Goal: Task Accomplishment & Management: Use online tool/utility

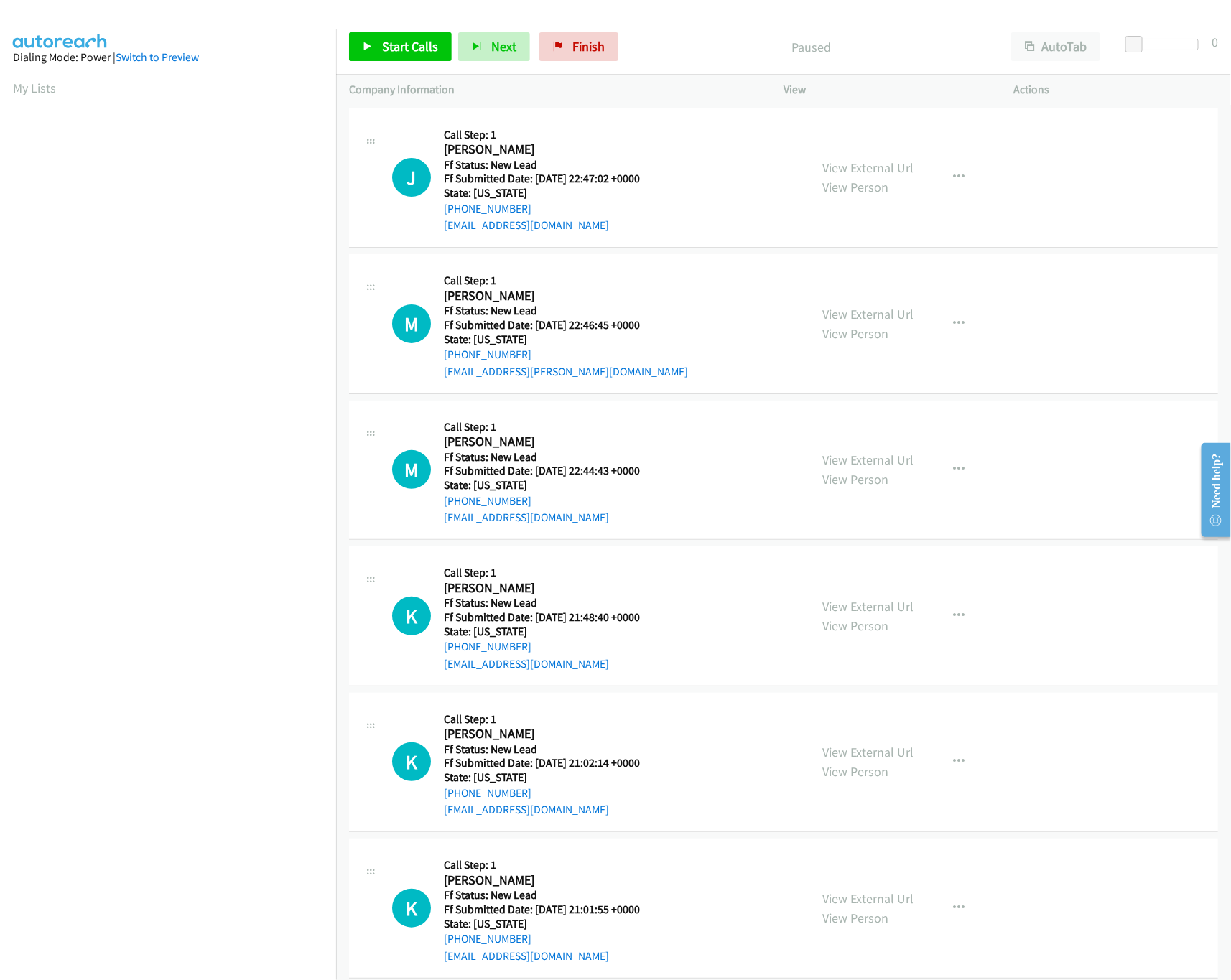
scroll to position [0, 5]
click at [883, 164] on link "View External Url" at bounding box center [868, 168] width 91 height 17
click at [829, 309] on link "View External Url" at bounding box center [868, 314] width 91 height 17
click at [943, 180] on button "button" at bounding box center [958, 177] width 39 height 29
click at [855, 272] on link "Skip Call" at bounding box center [882, 272] width 191 height 29
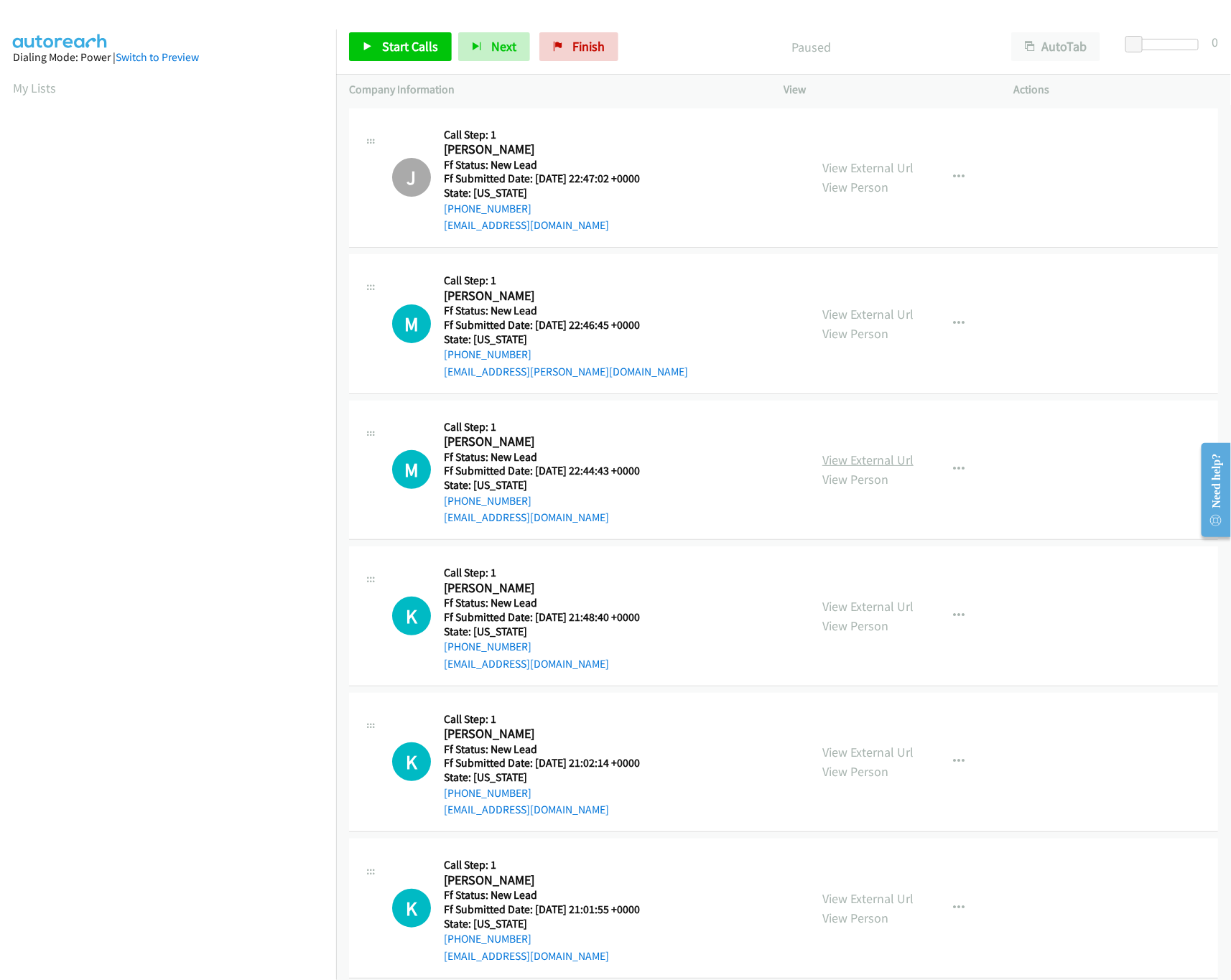
click at [856, 461] on link "View External Url" at bounding box center [868, 460] width 91 height 17
click at [822, 460] on link "View External Url" at bounding box center [868, 460] width 91 height 17
click at [384, 39] on span "Start Calls" at bounding box center [410, 46] width 56 height 17
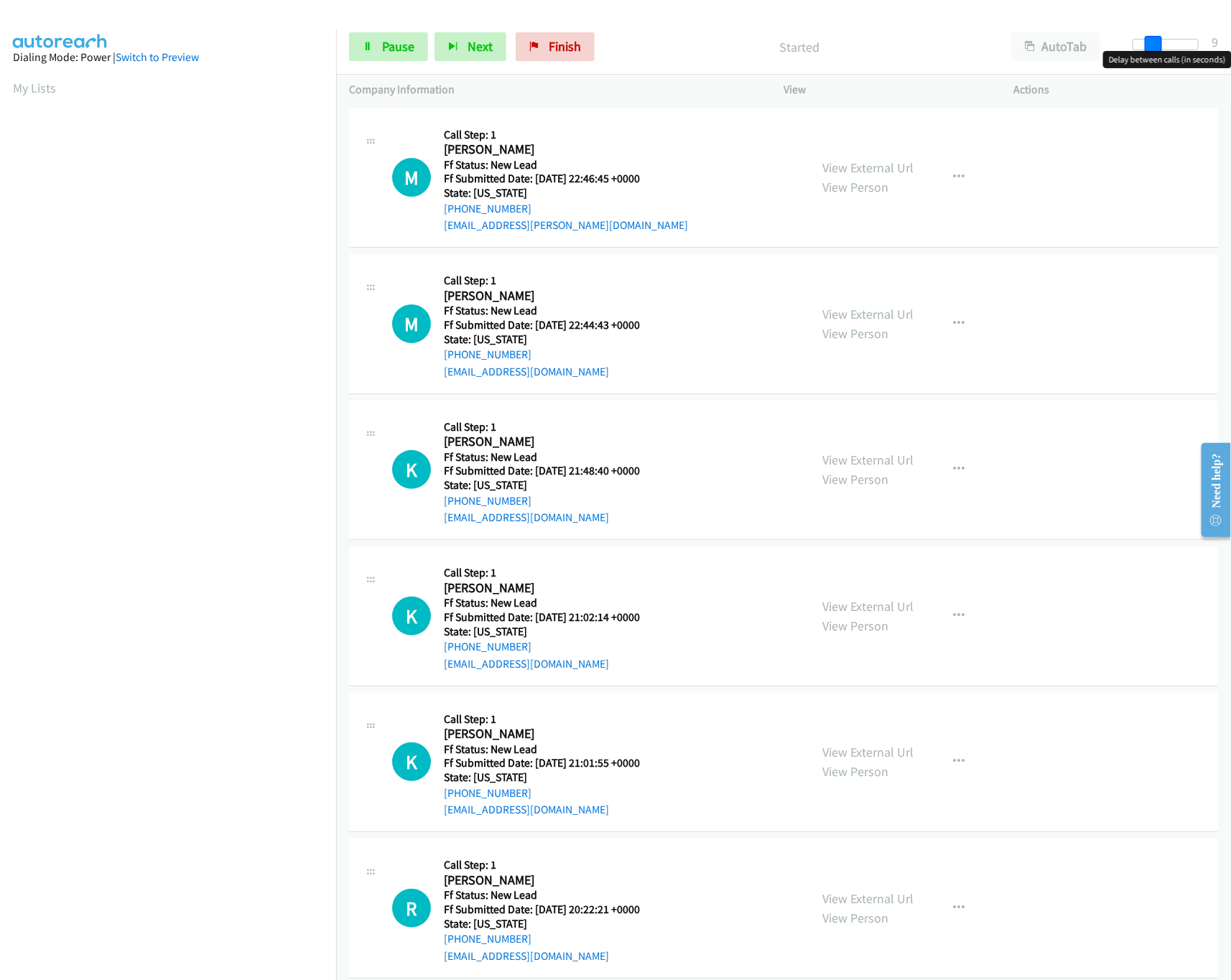
drag, startPoint x: 1125, startPoint y: 45, endPoint x: 1151, endPoint y: 41, distance: 26.3
click at [1150, 41] on span at bounding box center [1153, 44] width 18 height 18
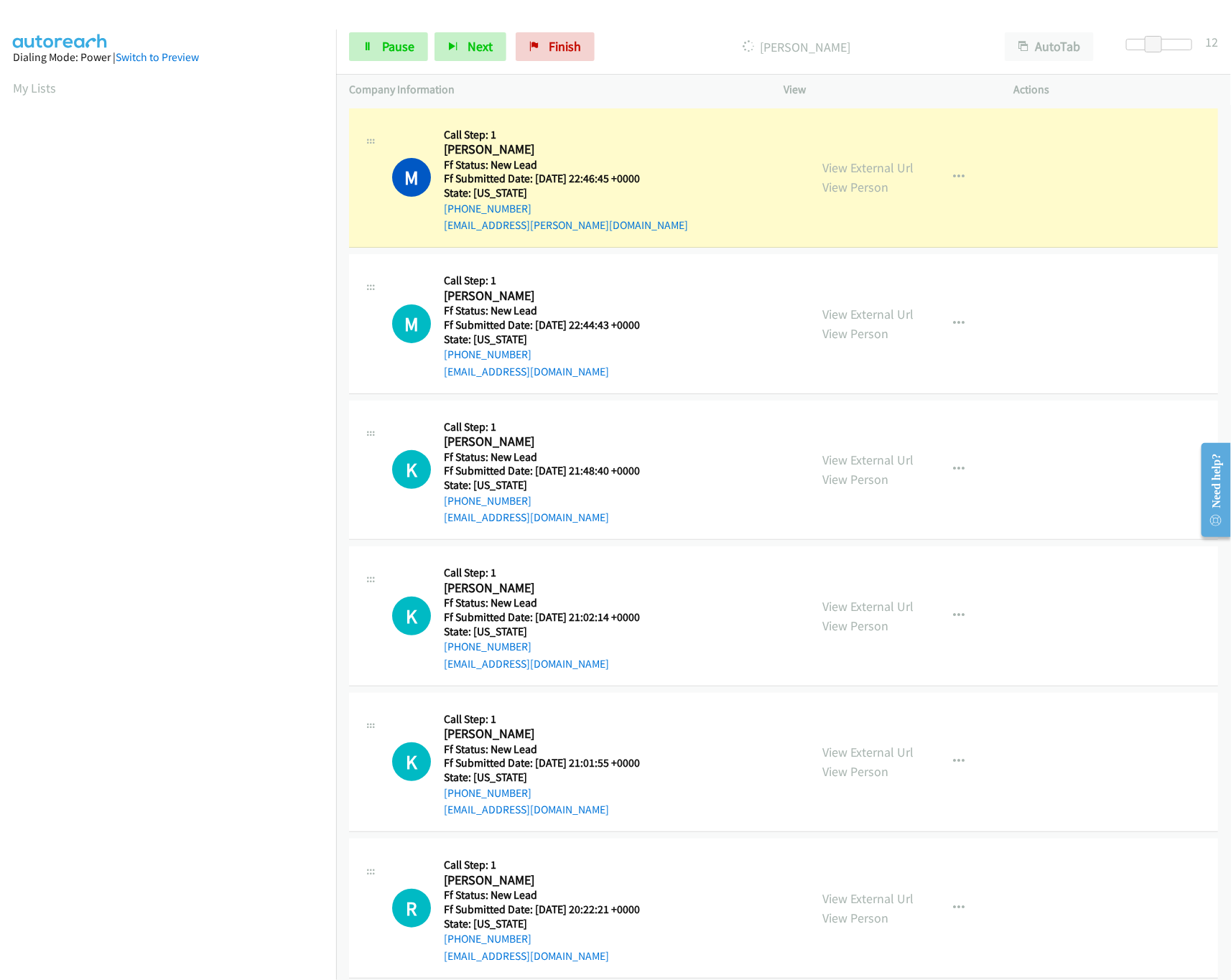
click at [211, 873] on nav "Dialing Mode: Power | Switch to Preview My Lists" at bounding box center [168, 519] width 336 height 980
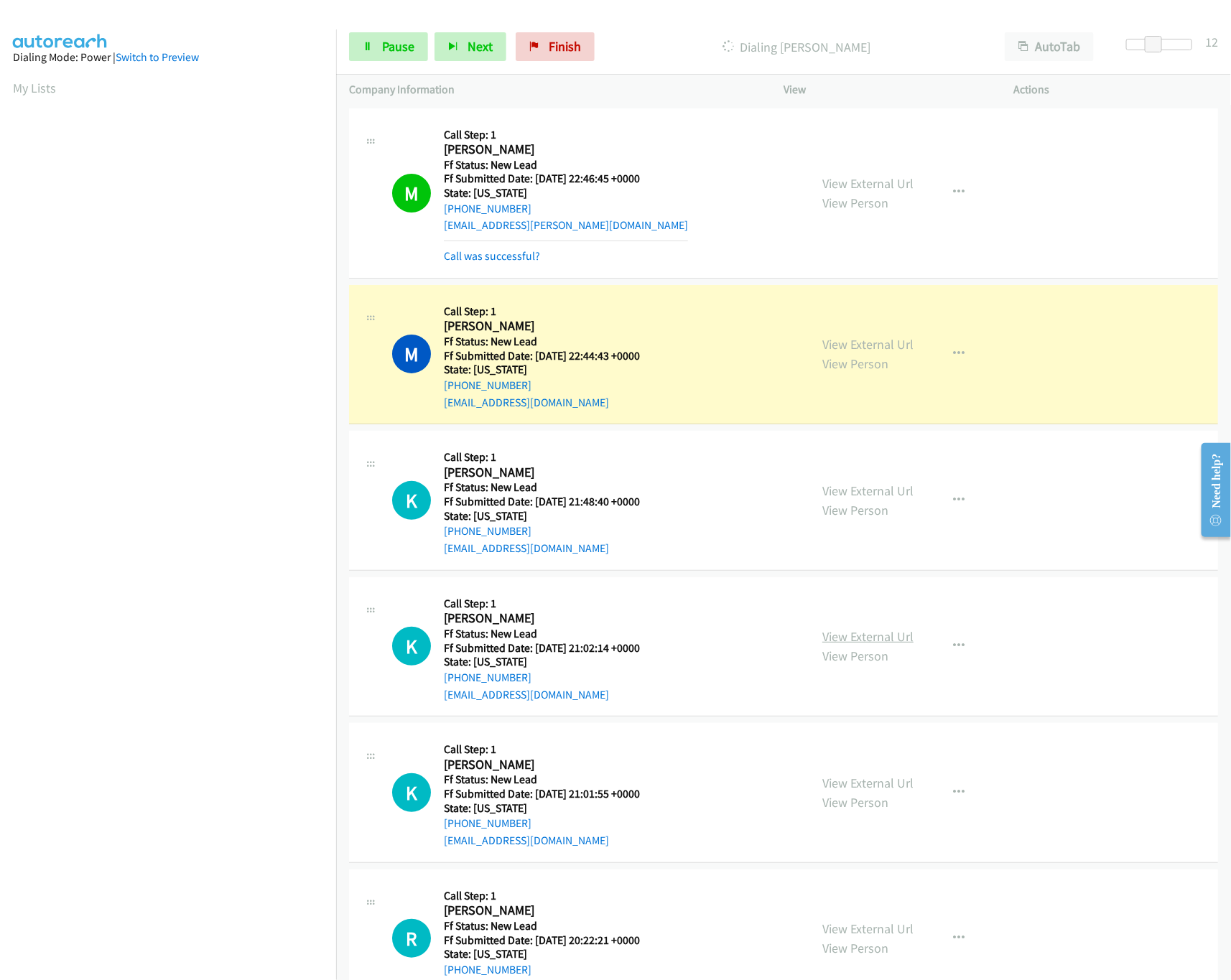
click at [860, 636] on link "View External Url" at bounding box center [868, 637] width 91 height 17
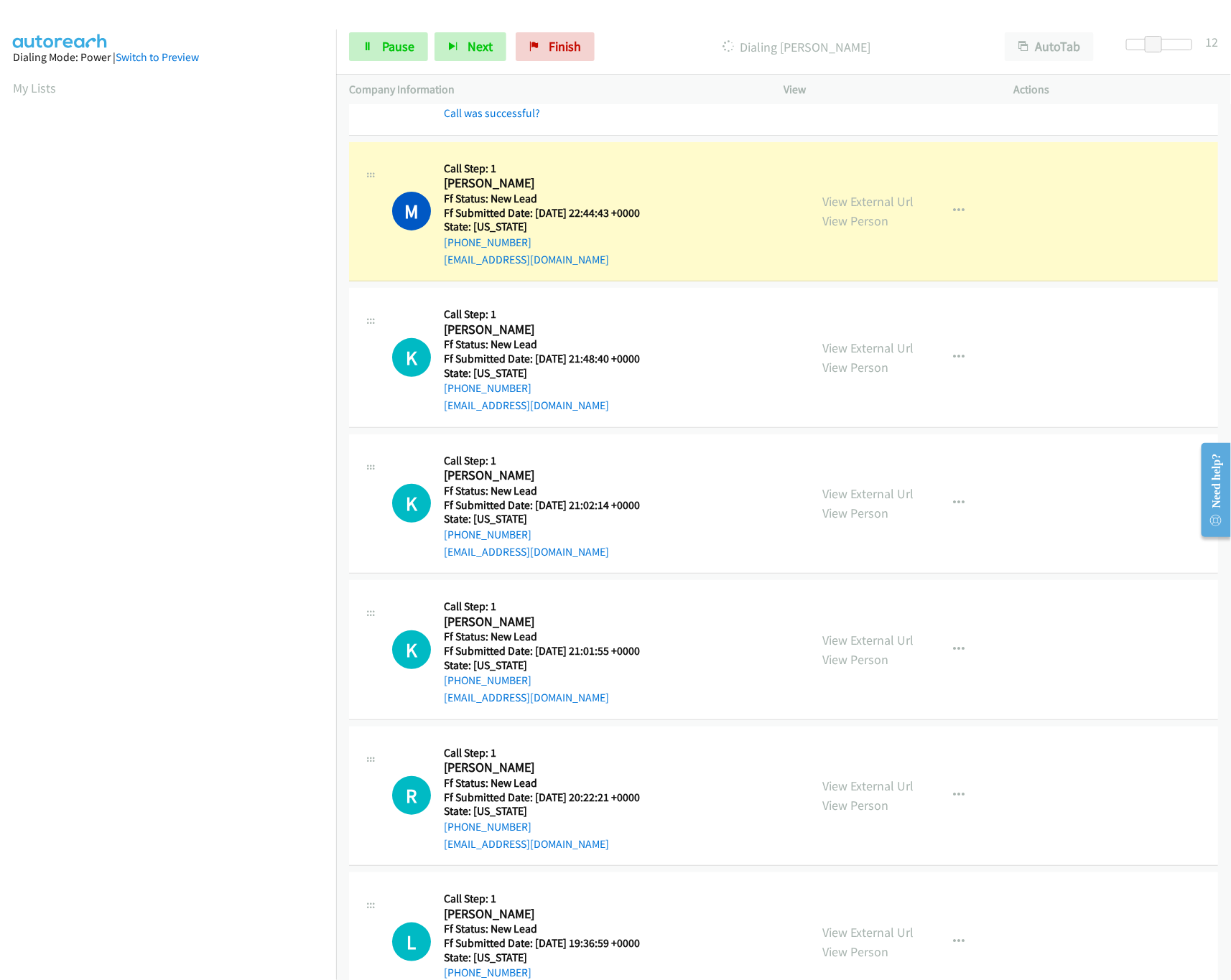
scroll to position [287, 0]
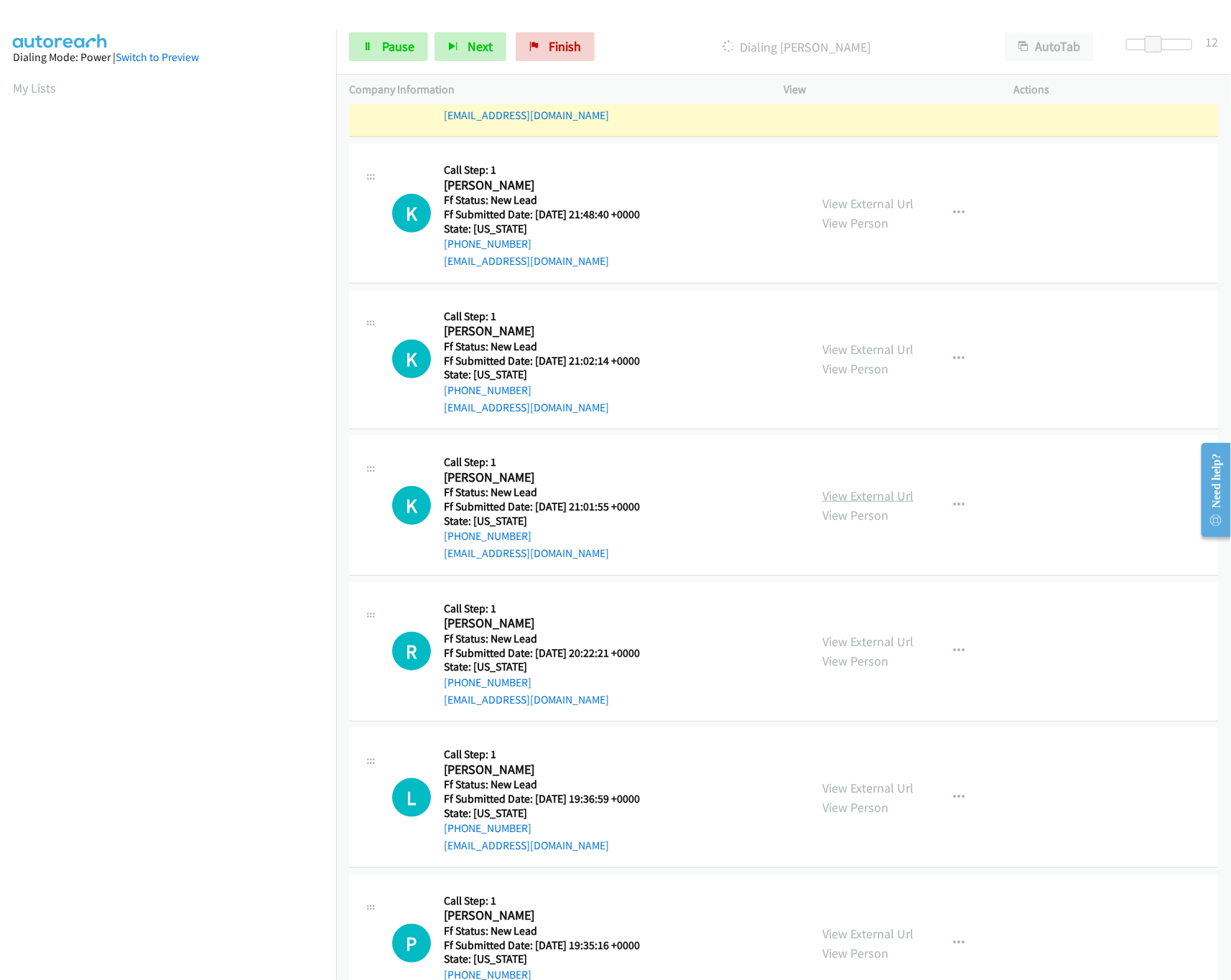
click at [857, 504] on link "View External Url" at bounding box center [868, 496] width 91 height 17
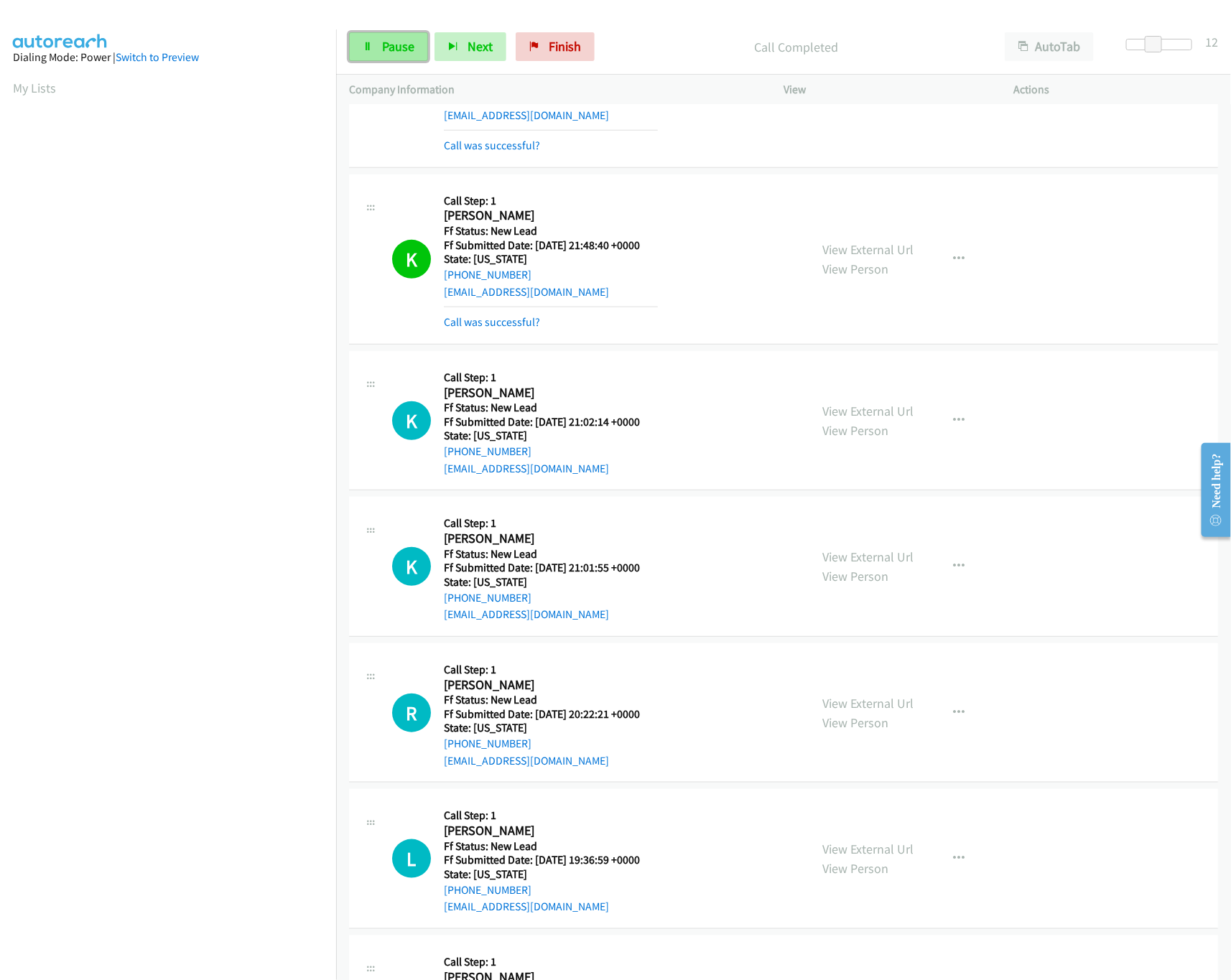
click at [375, 48] on link "Pause" at bounding box center [388, 46] width 79 height 29
click at [494, 319] on link "Call was successful?" at bounding box center [492, 322] width 96 height 14
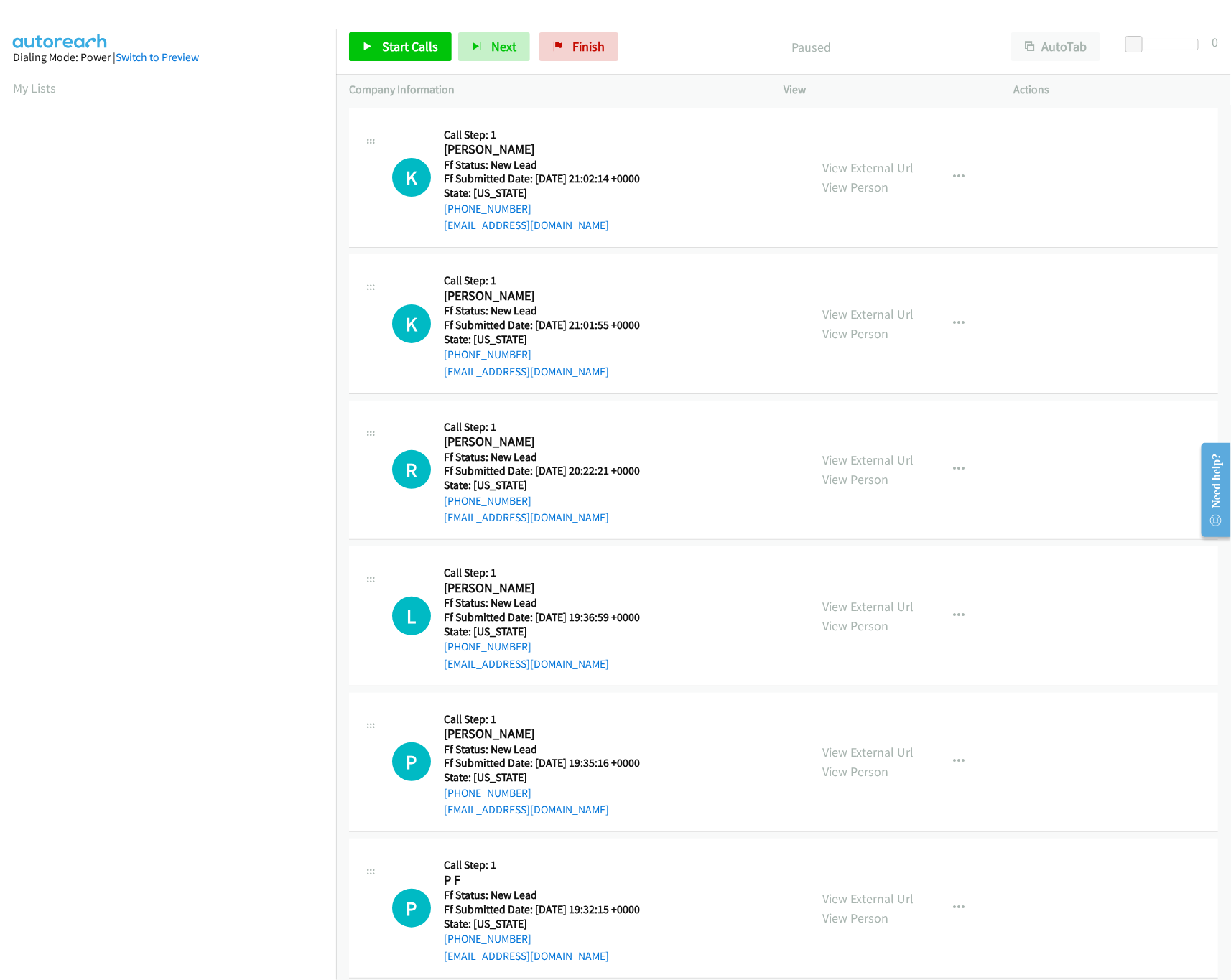
click at [416, 62] on div "Start Calls Pause Next Finish Paused AutoTab AutoTab 0" at bounding box center [783, 46] width 895 height 56
click at [416, 56] on link "Start Calls" at bounding box center [400, 46] width 103 height 29
click at [843, 463] on link "View External Url" at bounding box center [868, 460] width 91 height 17
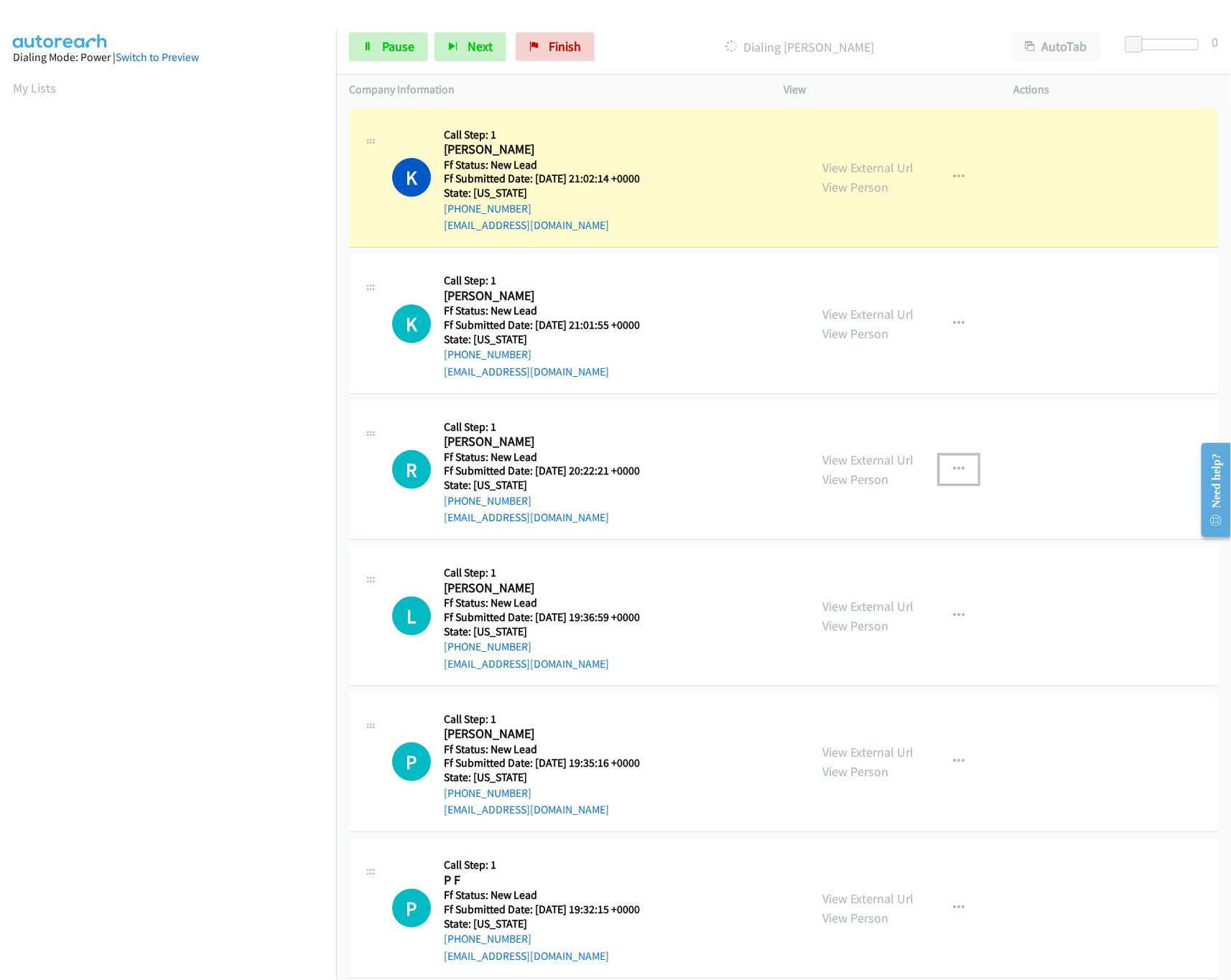
click at [953, 464] on icon "button" at bounding box center [958, 469] width 11 height 11
click at [844, 563] on link "Skip Call" at bounding box center [882, 564] width 191 height 29
click at [847, 624] on link "View Person" at bounding box center [855, 626] width 66 height 17
click at [853, 605] on link "View External Url" at bounding box center [868, 607] width 91 height 17
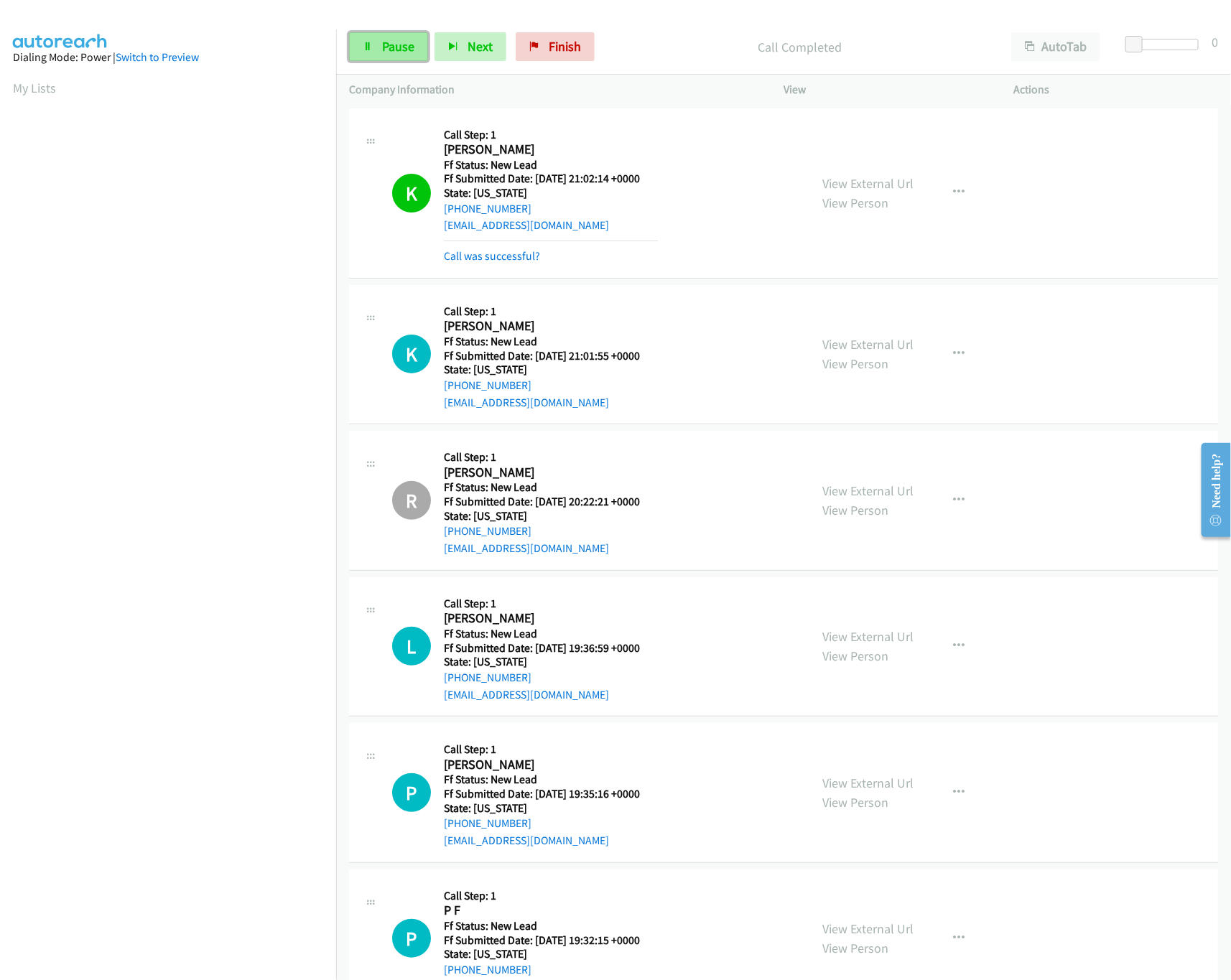
click at [375, 60] on link "Pause" at bounding box center [388, 46] width 79 height 29
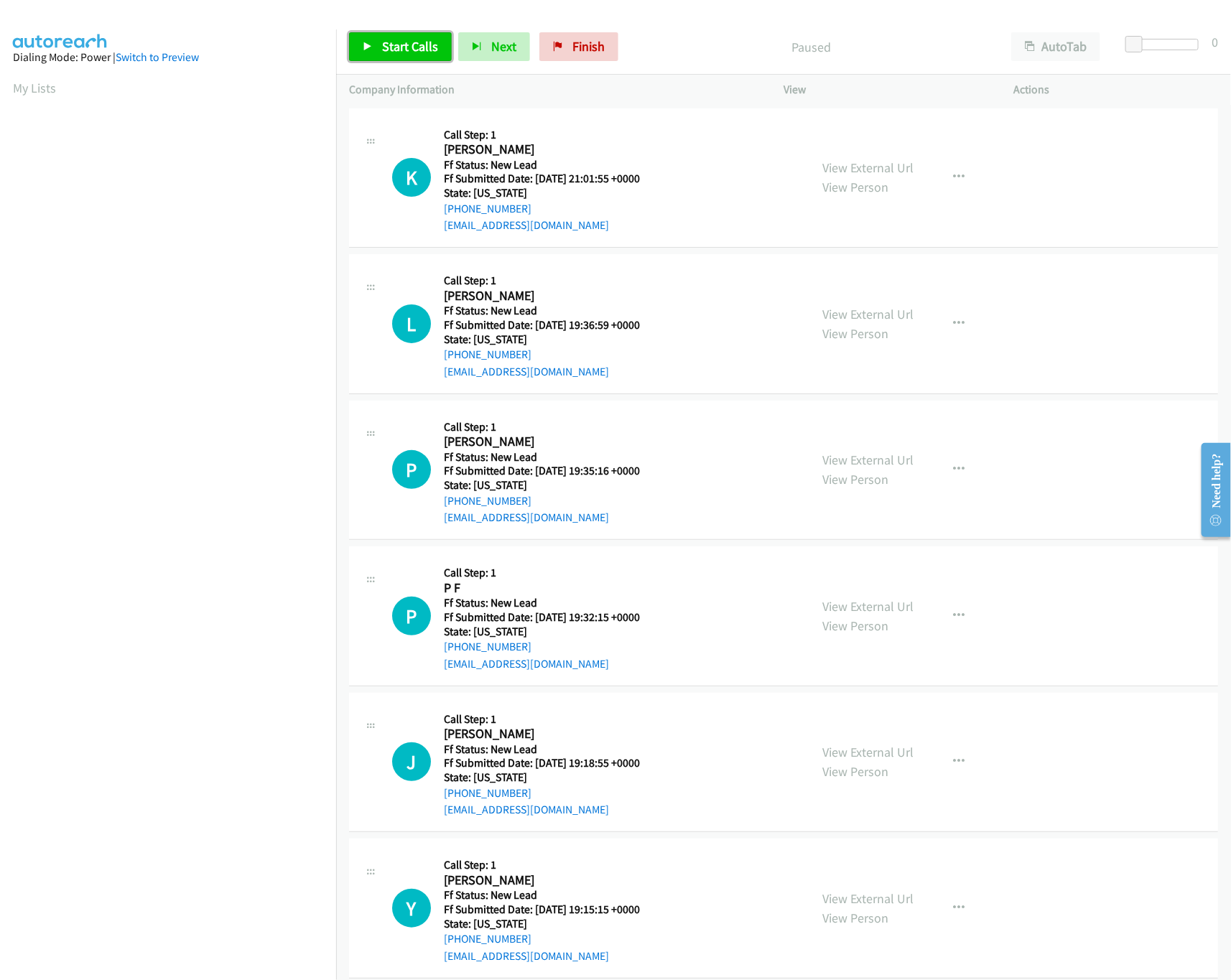
click at [429, 57] on link "Start Calls" at bounding box center [400, 46] width 103 height 29
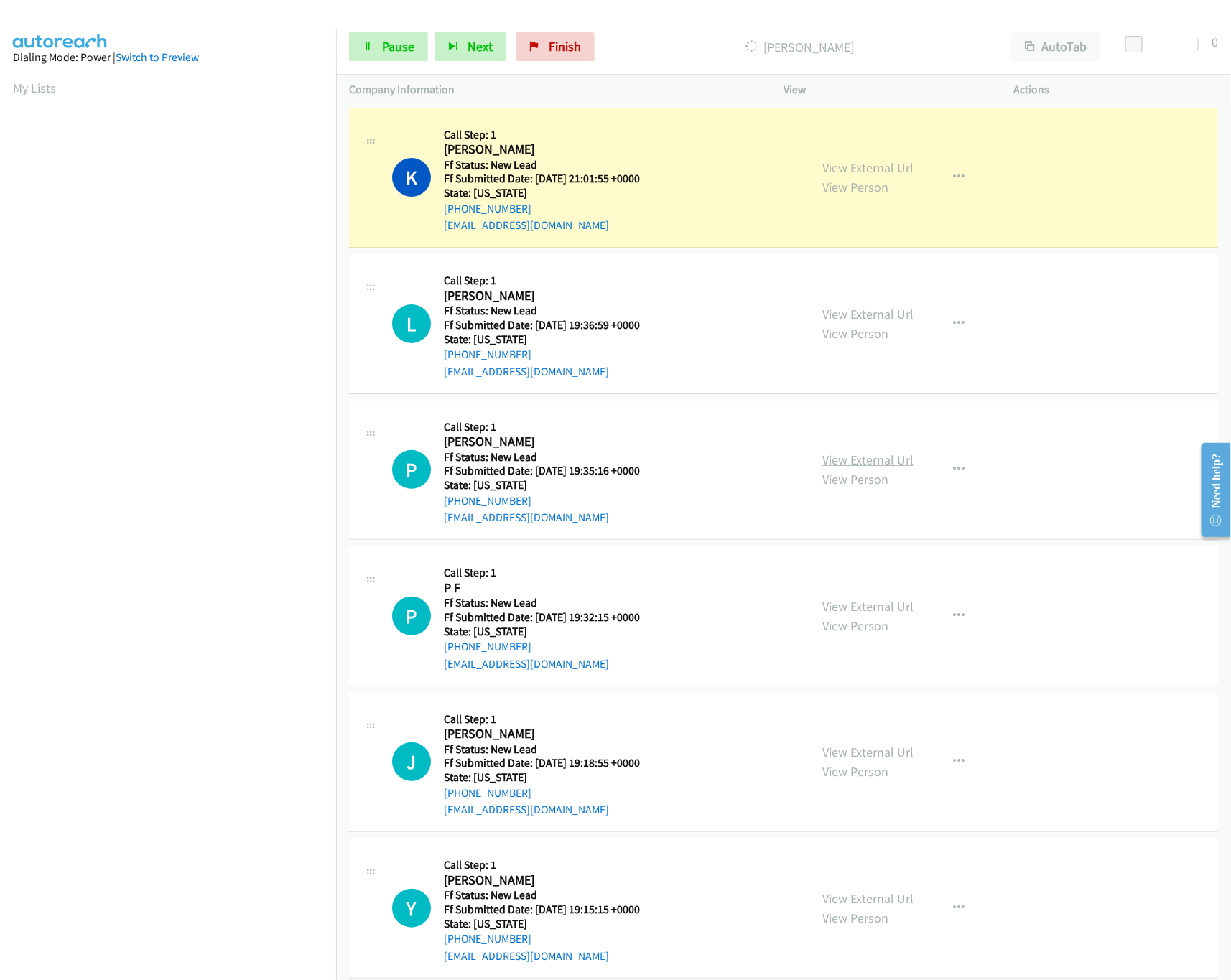
click at [859, 457] on link "View External Url" at bounding box center [868, 460] width 91 height 17
click at [354, 46] on link "Pause" at bounding box center [388, 46] width 79 height 29
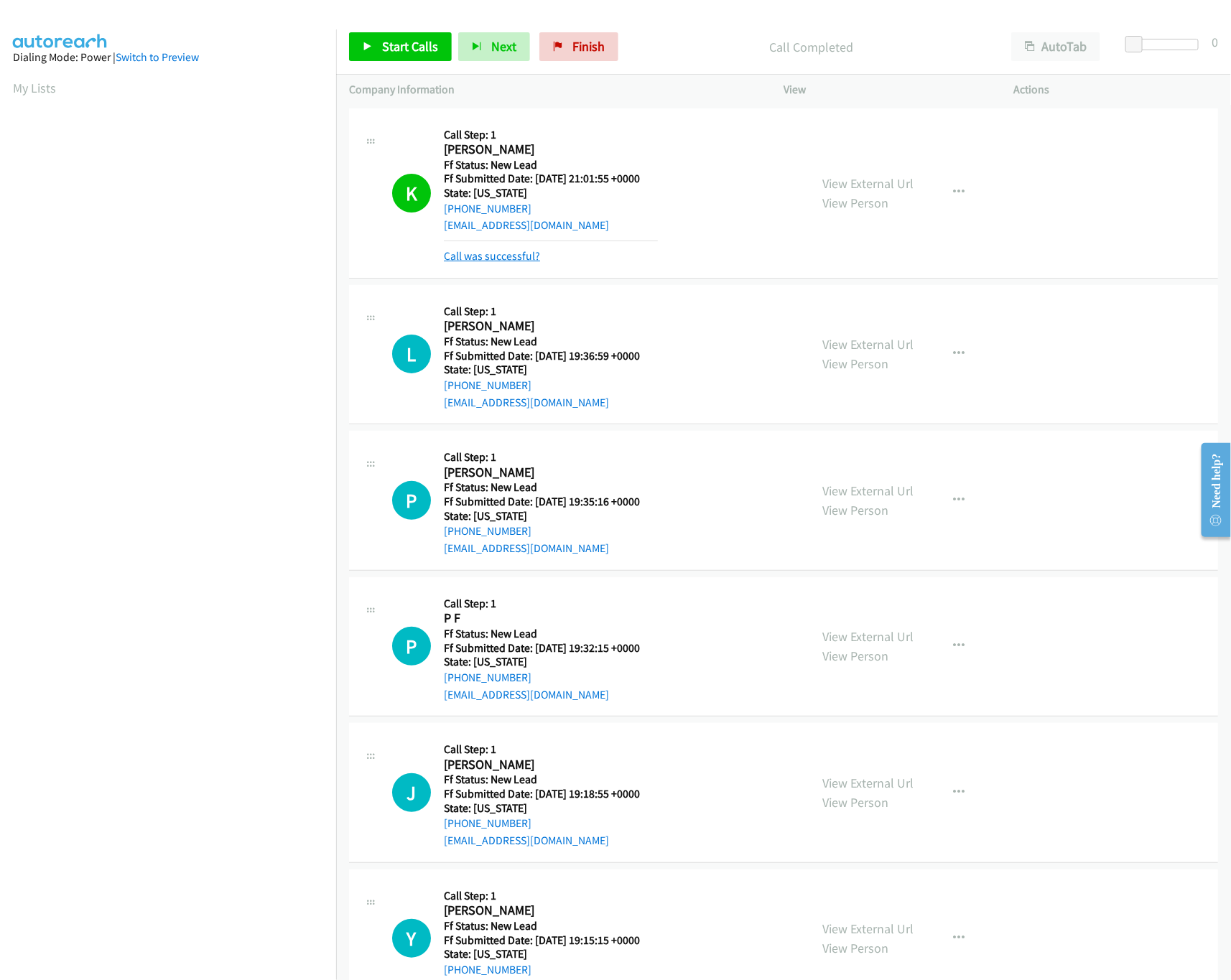
click at [474, 259] on link "Call was successful?" at bounding box center [492, 256] width 96 height 14
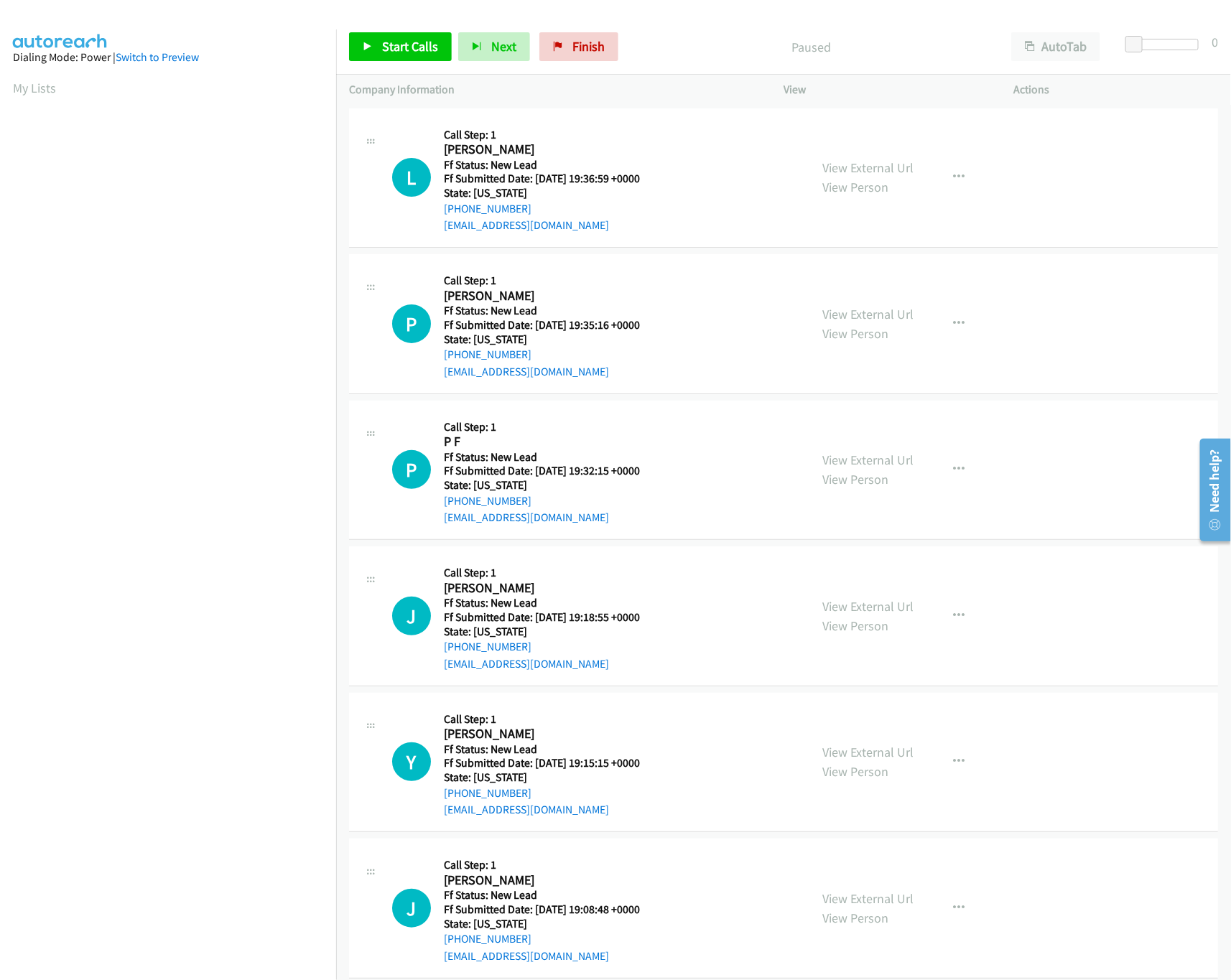
scroll to position [0, 5]
click at [392, 39] on span "Start Calls" at bounding box center [410, 46] width 56 height 17
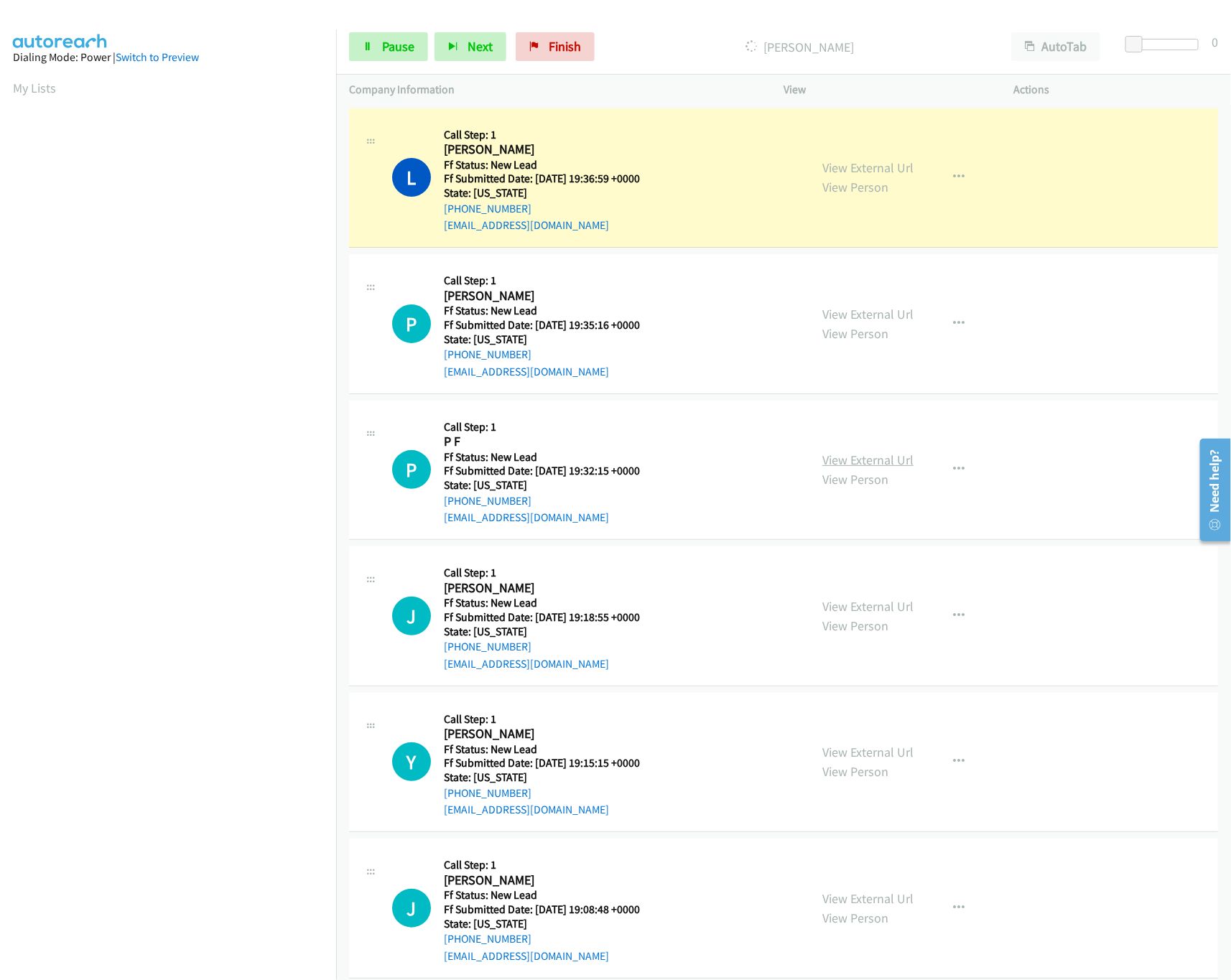
click at [831, 461] on link "View External Url" at bounding box center [868, 460] width 91 height 17
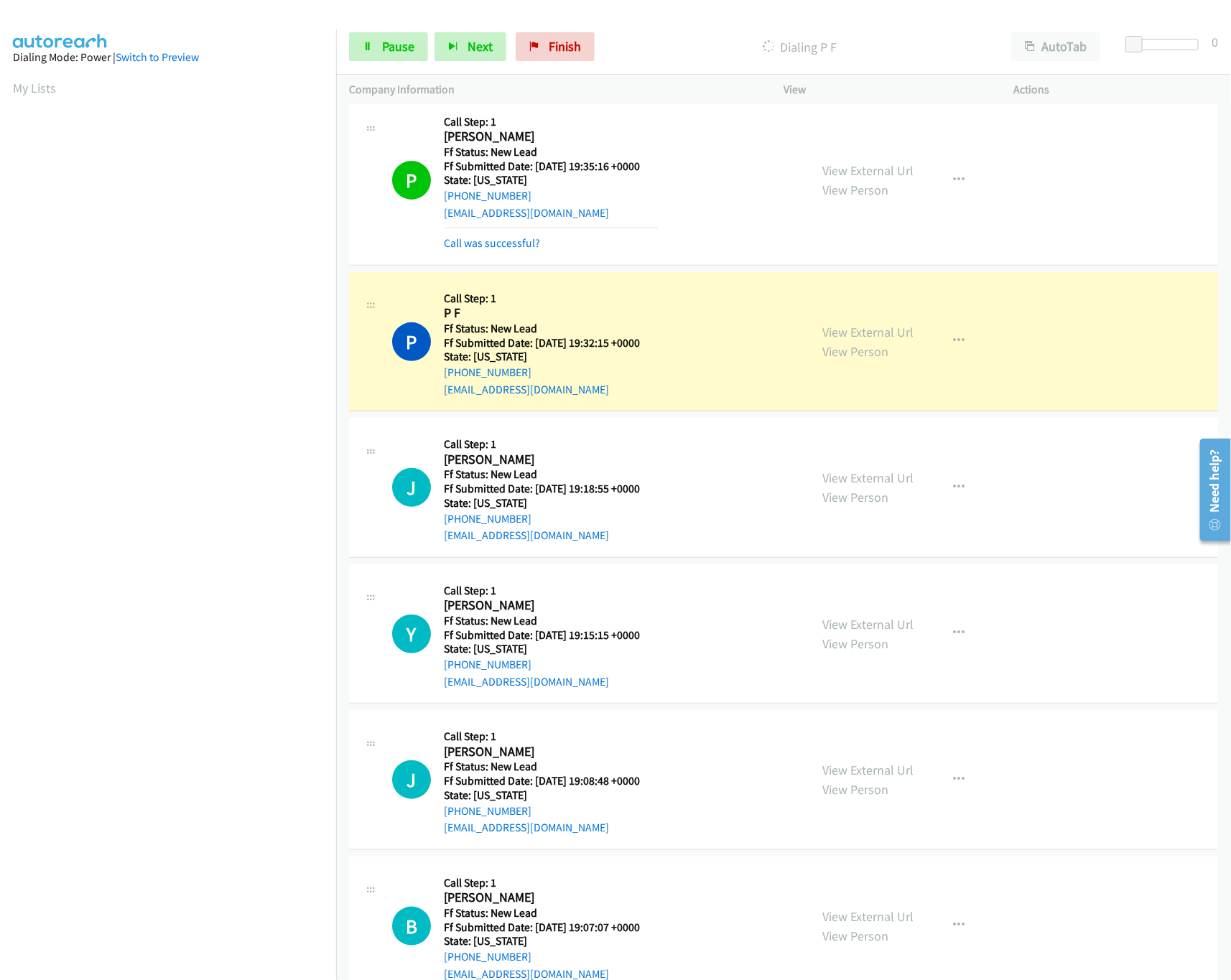
scroll to position [431, 0]
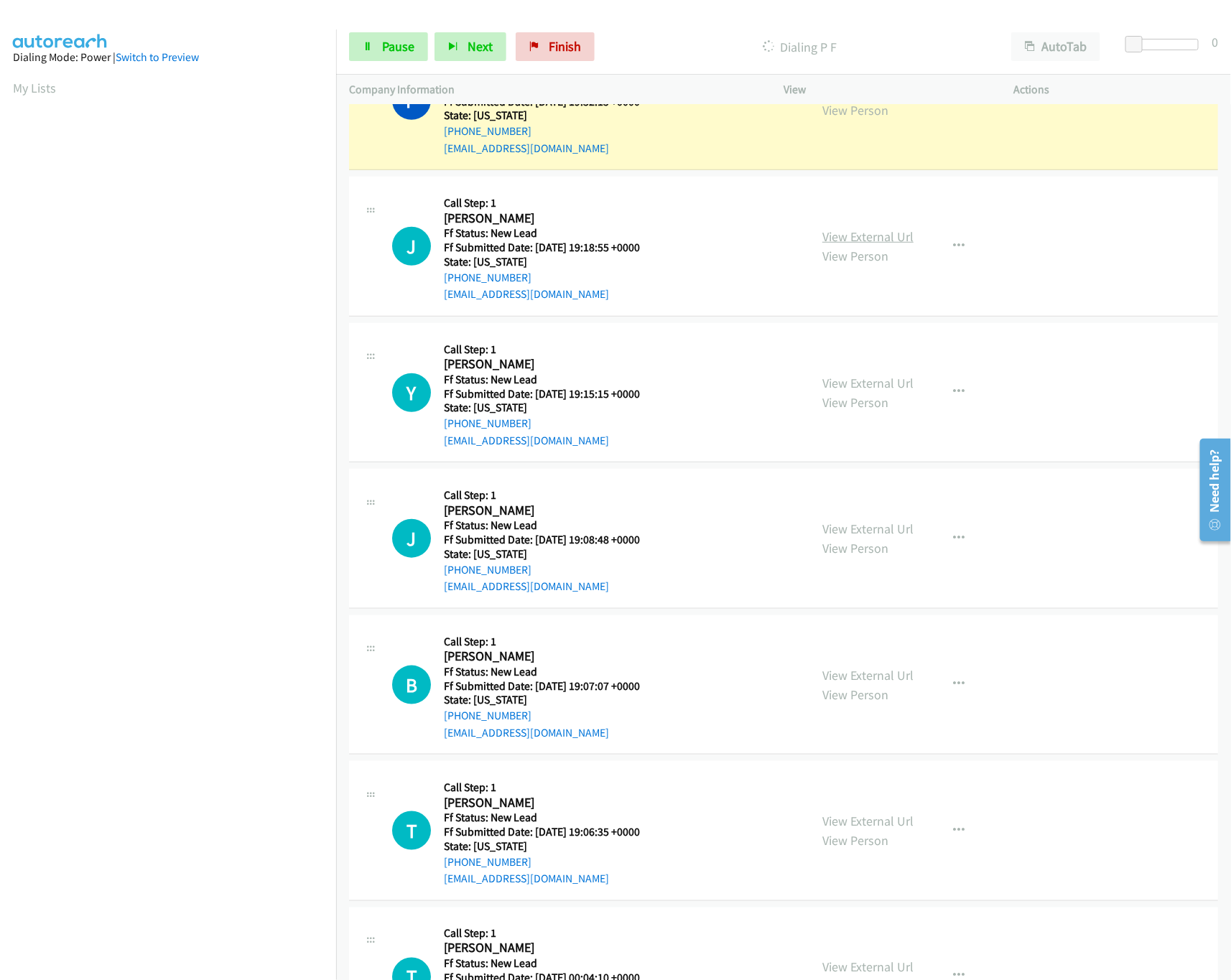
click at [888, 239] on link "View External Url" at bounding box center [868, 237] width 91 height 17
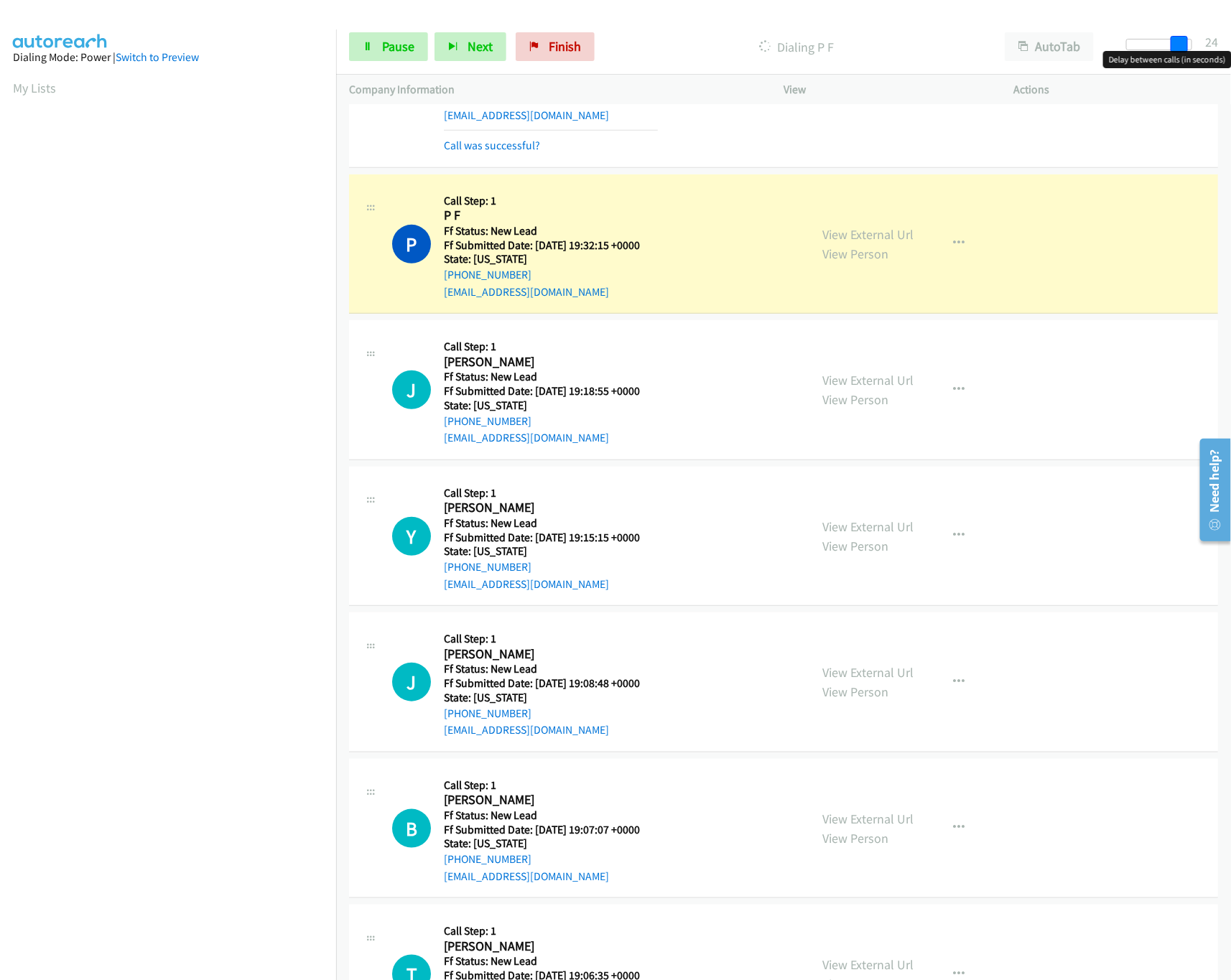
drag, startPoint x: 1135, startPoint y: 45, endPoint x: 1198, endPoint y: 47, distance: 63.0
click at [1188, 47] on span at bounding box center [1178, 44] width 18 height 18
click at [403, 47] on span "Pause" at bounding box center [398, 46] width 32 height 17
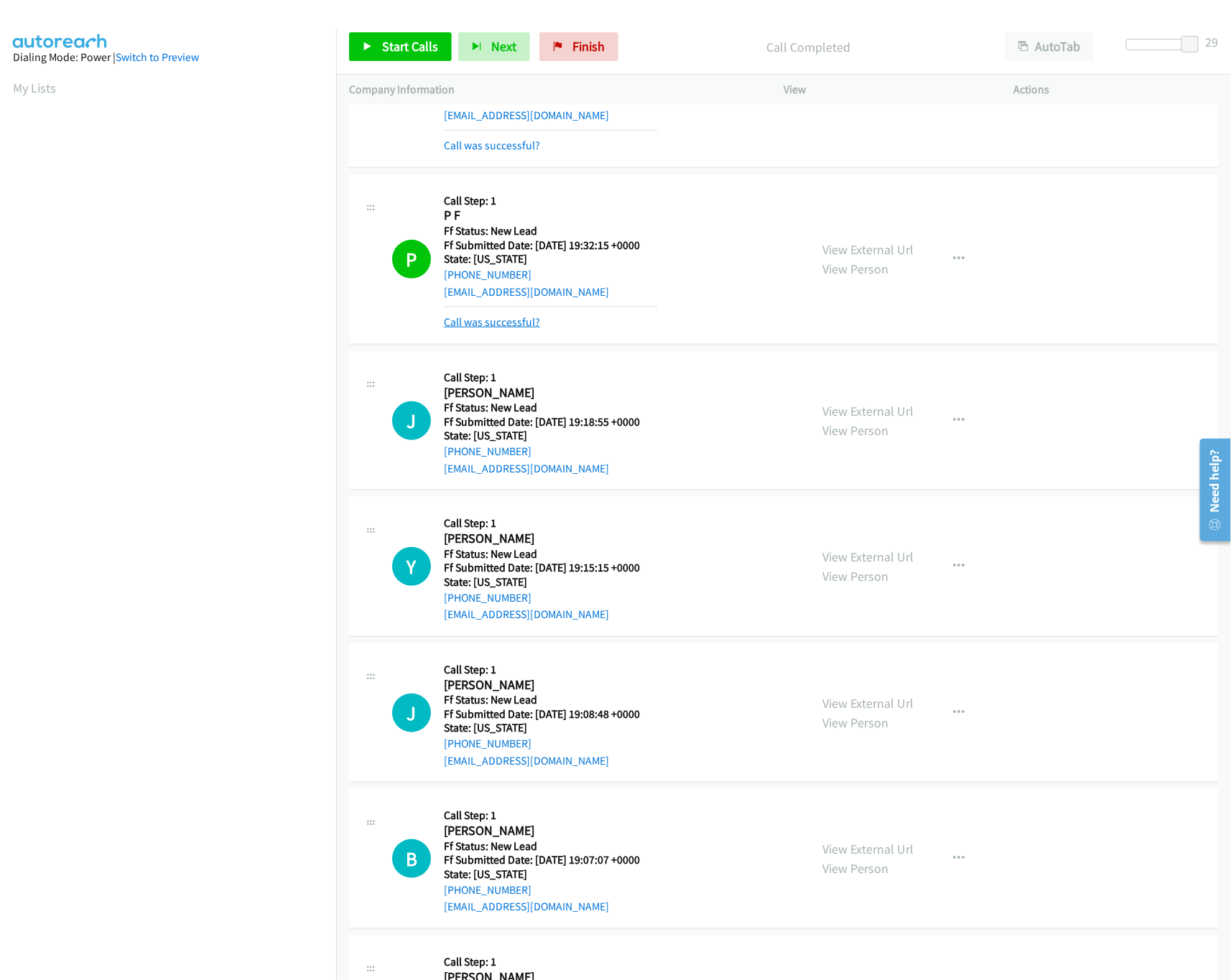
click at [526, 327] on link "Call was successful?" at bounding box center [492, 322] width 96 height 14
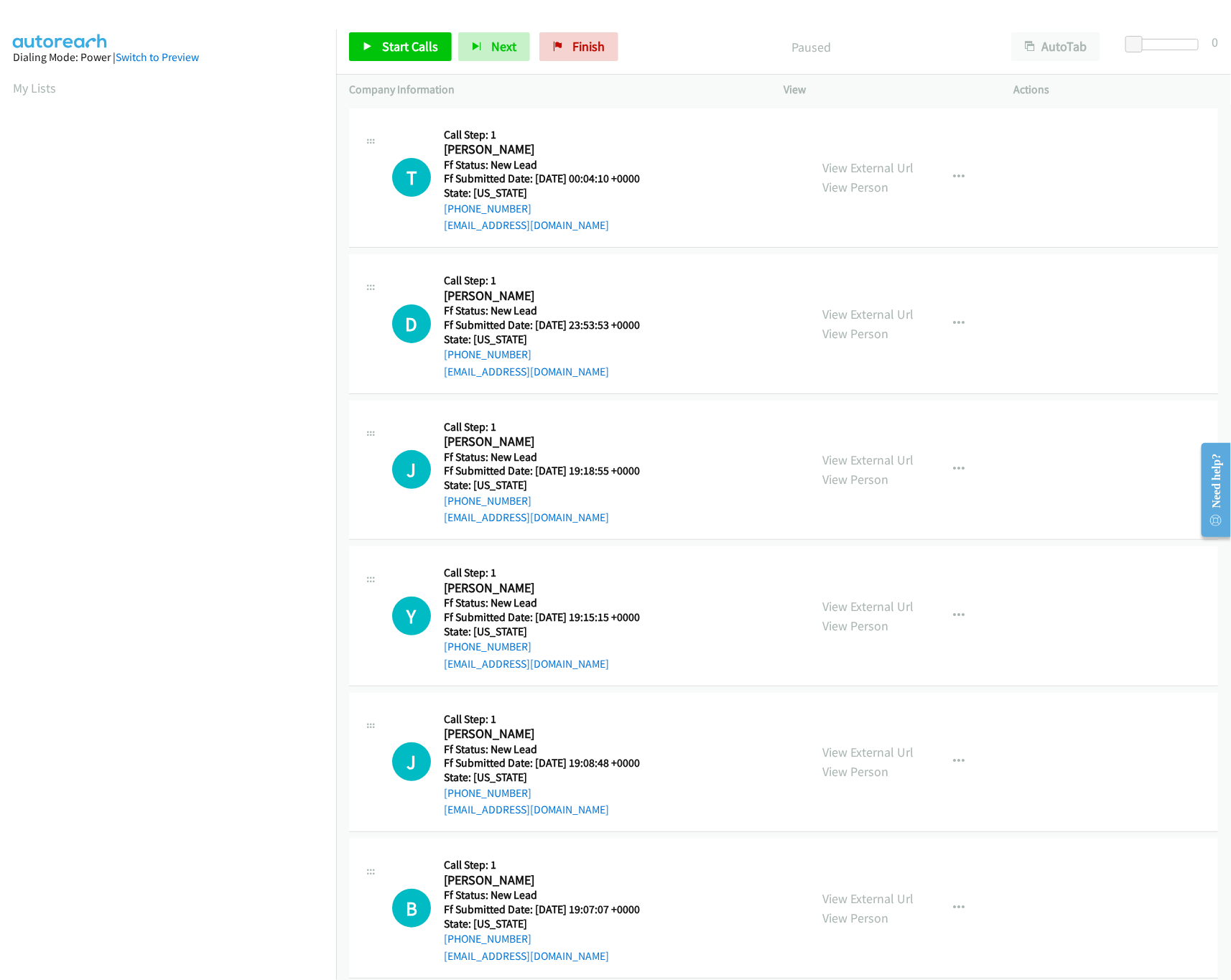
click at [190, 966] on nav "Dialing Mode: Power | Switch to Preview My Lists" at bounding box center [168, 519] width 336 height 980
click at [832, 168] on link "View External Url" at bounding box center [868, 168] width 91 height 17
click at [844, 306] on link "View External Url" at bounding box center [868, 314] width 91 height 17
click at [368, 37] on link "Start Calls" at bounding box center [400, 46] width 103 height 29
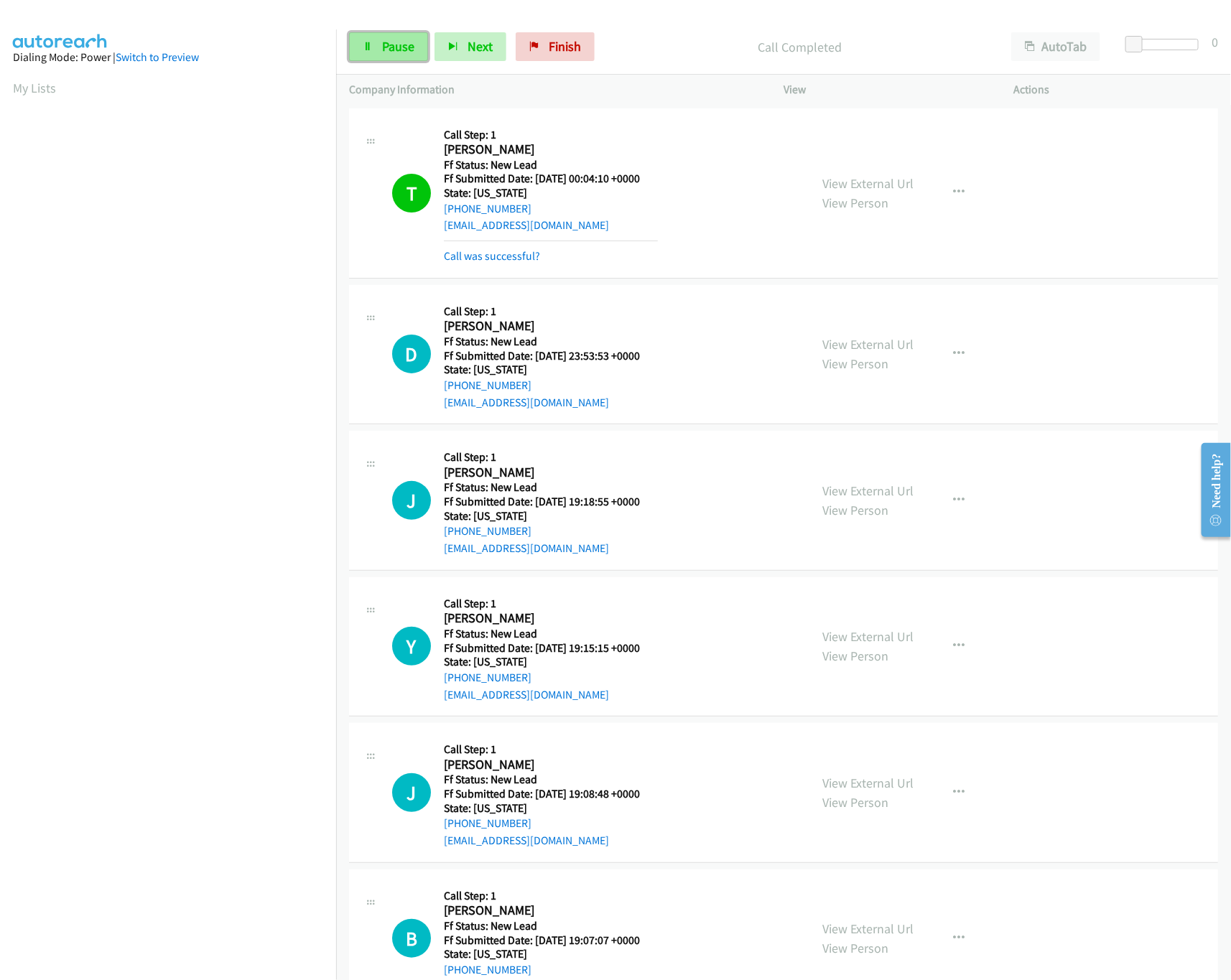
click at [384, 58] on link "Pause" at bounding box center [388, 46] width 79 height 29
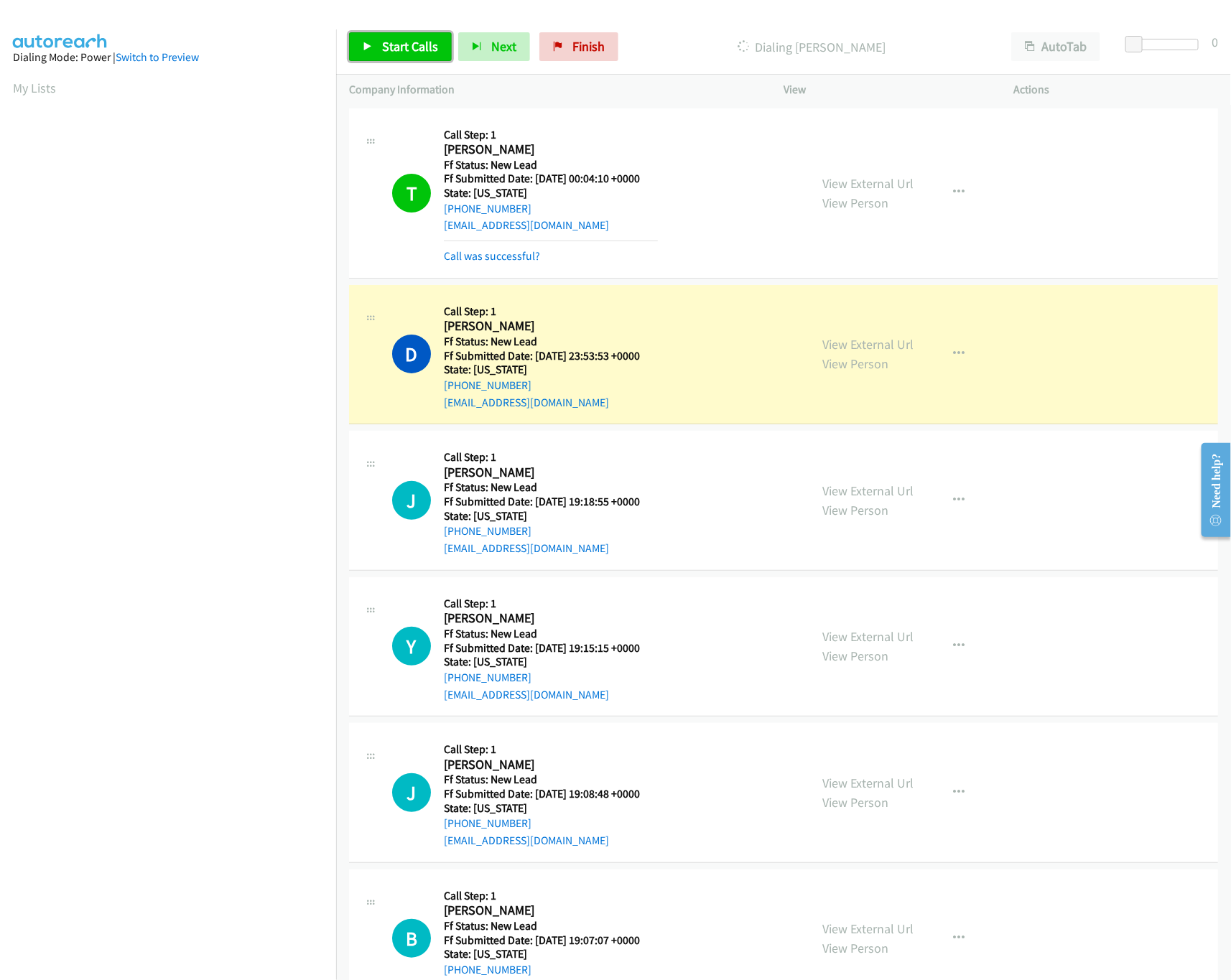
click at [384, 58] on link "Start Calls" at bounding box center [400, 46] width 103 height 29
click at [392, 60] on link "Pause" at bounding box center [388, 46] width 79 height 29
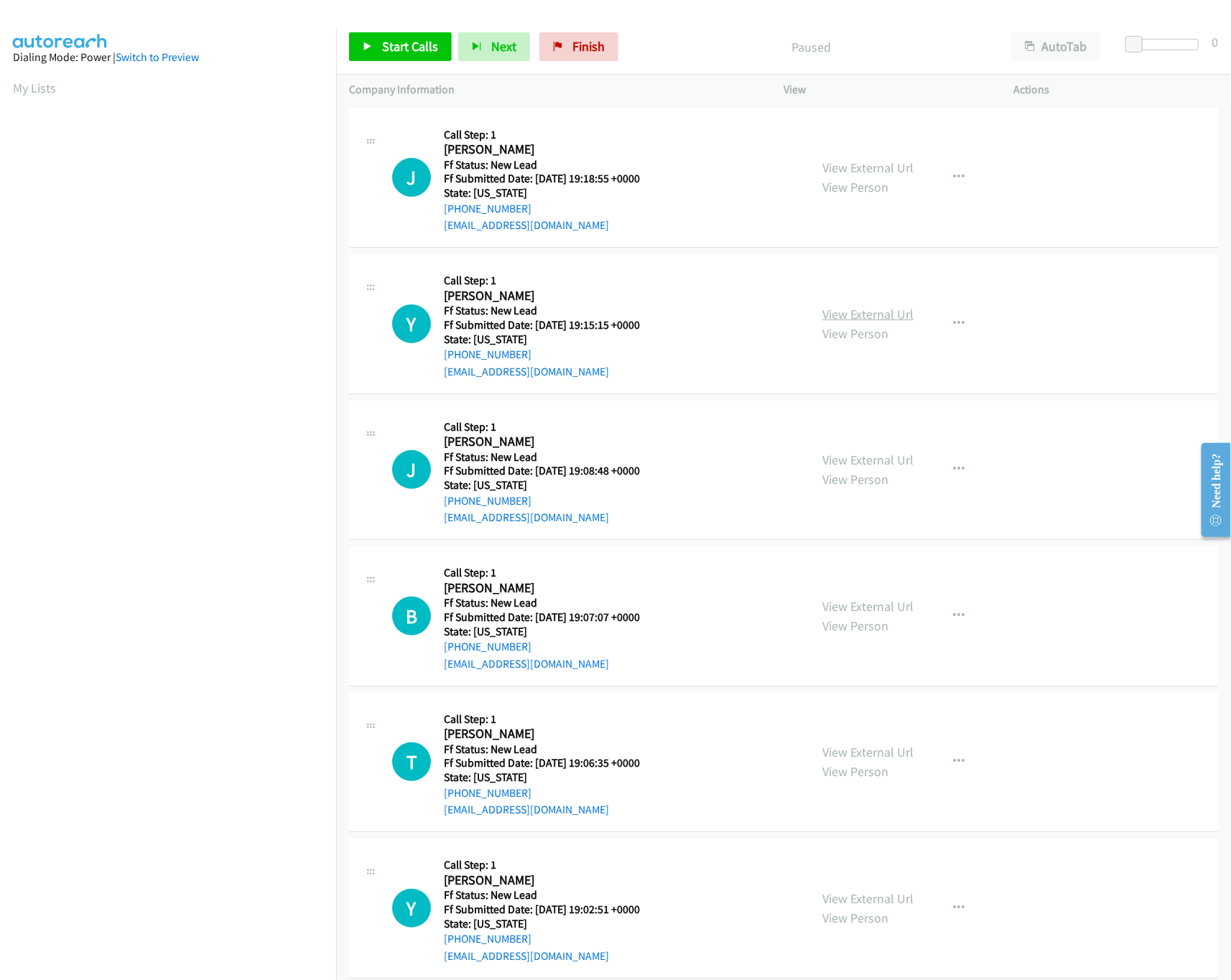
click at [853, 321] on link "View External Url" at bounding box center [868, 314] width 91 height 17
click at [855, 464] on link "View External Url" at bounding box center [868, 460] width 91 height 17
click at [828, 745] on link "View External Url" at bounding box center [868, 752] width 91 height 17
click at [892, 603] on link "View External Url" at bounding box center [868, 607] width 91 height 17
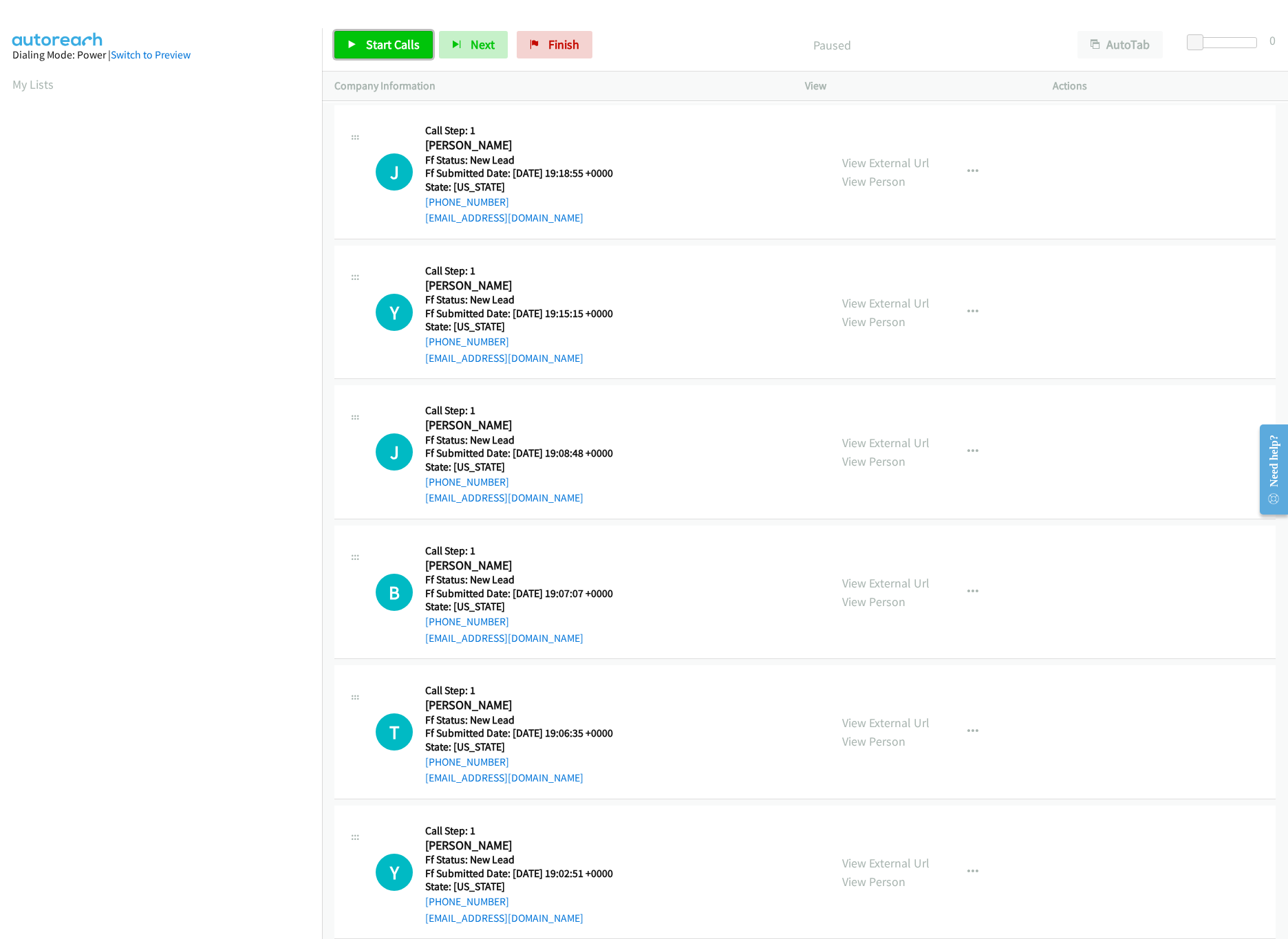
click at [399, 35] on link "Start Calls" at bounding box center [383, 45] width 98 height 28
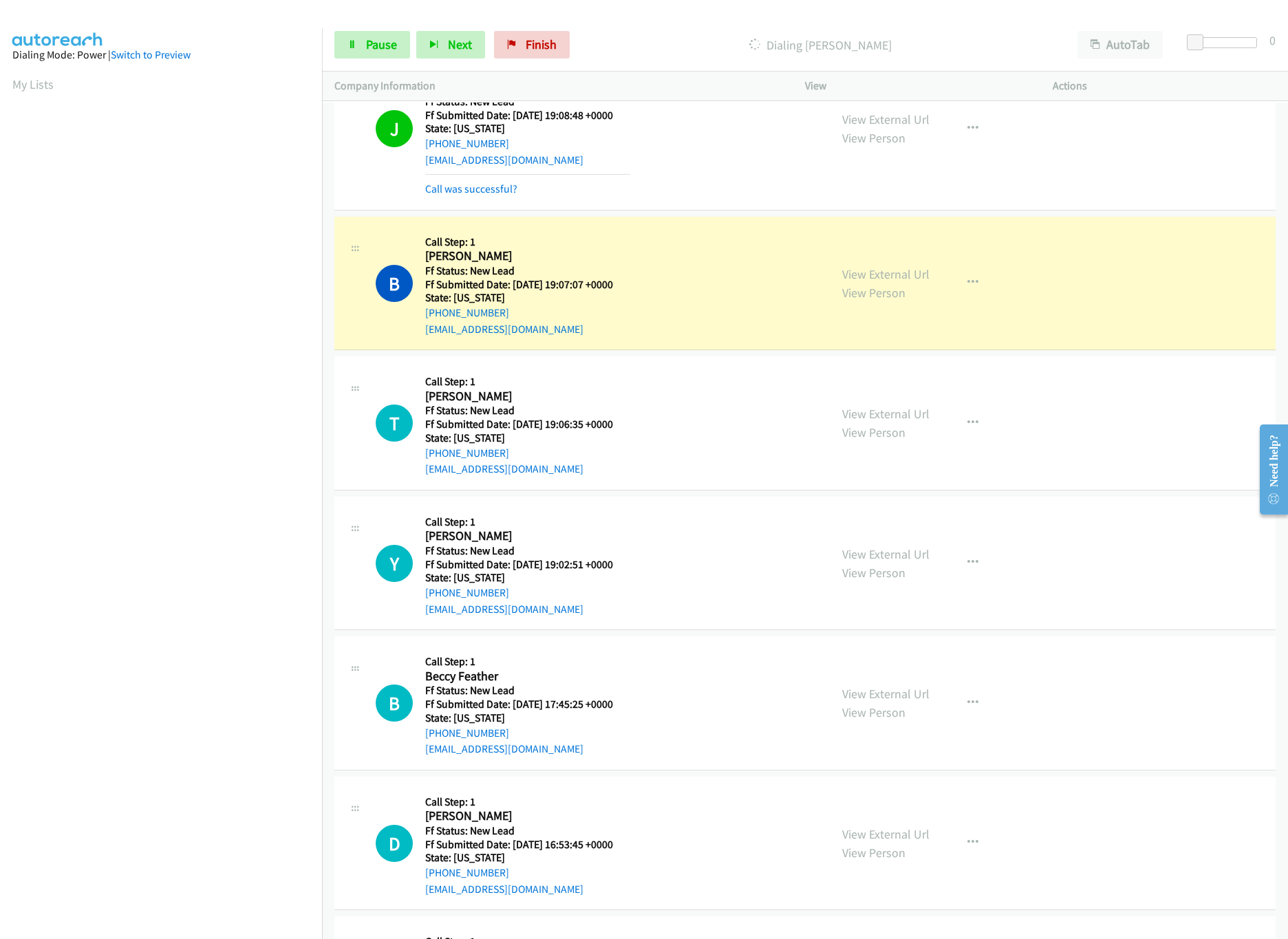
scroll to position [521, 0]
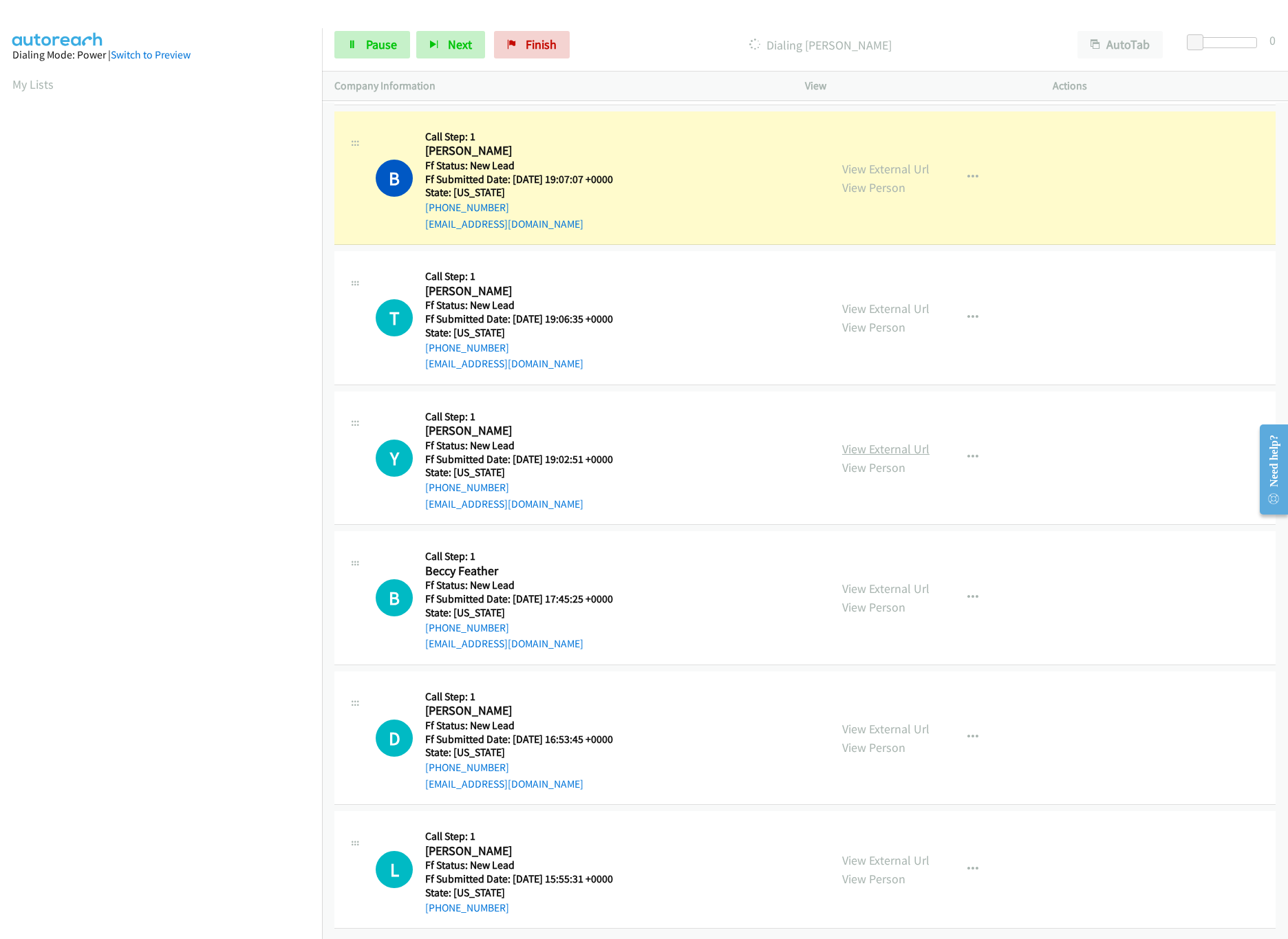
click at [907, 441] on link "View External Url" at bounding box center [885, 449] width 88 height 16
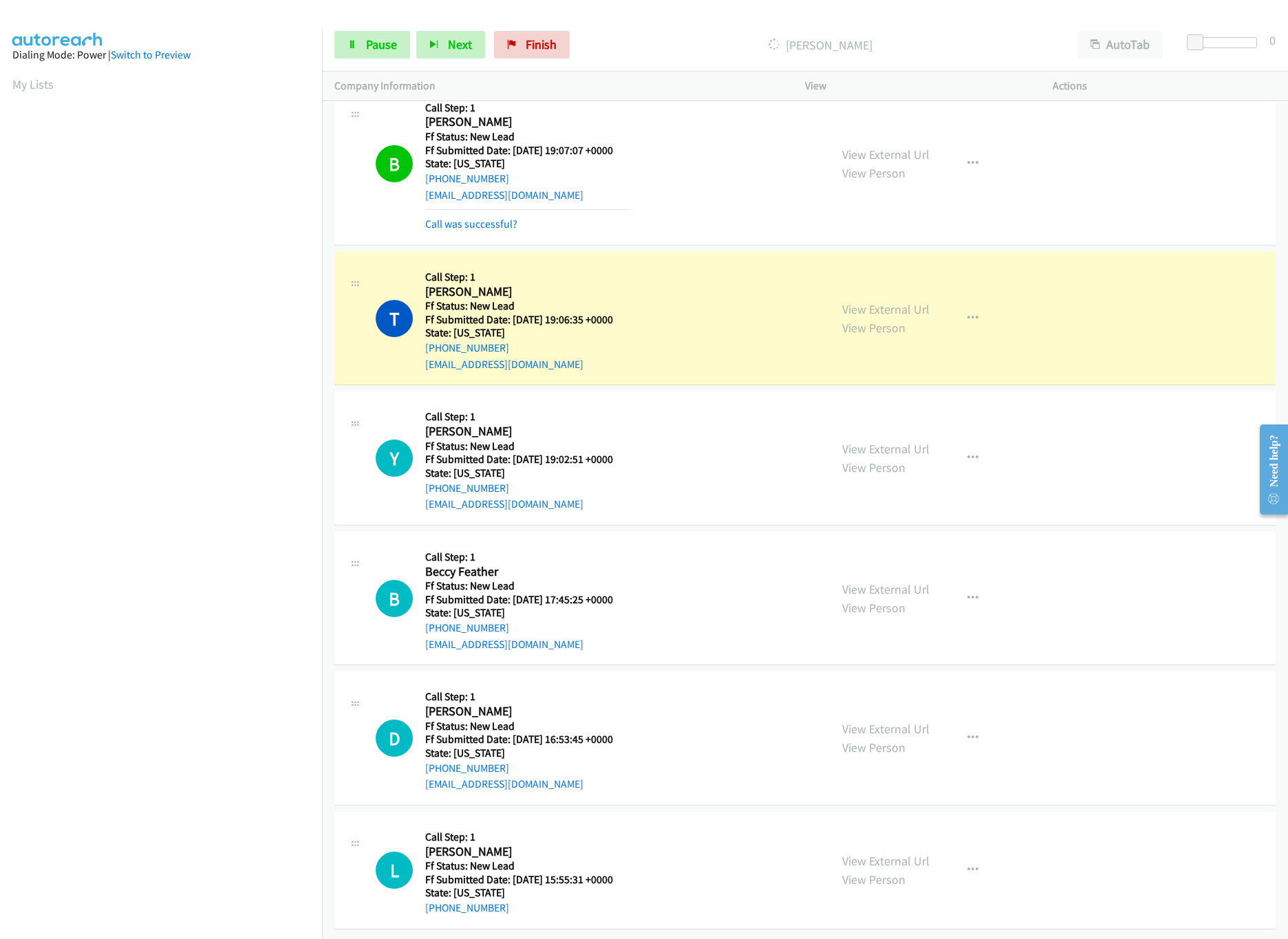
scroll to position [552, 0]
click at [368, 48] on span "Pause" at bounding box center [381, 45] width 31 height 16
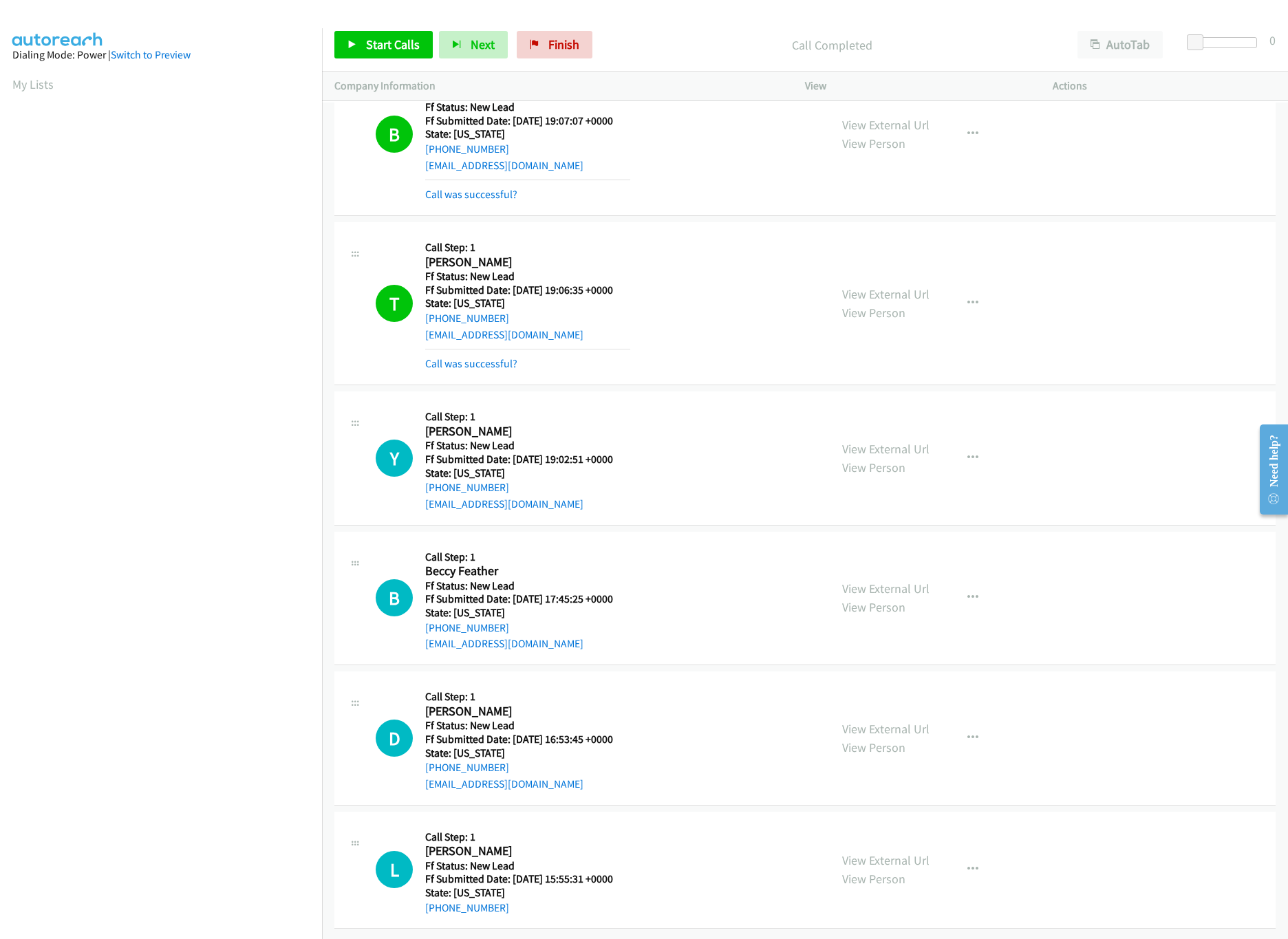
scroll to position [581, 0]
click at [495, 358] on link "Call was successful?" at bounding box center [471, 364] width 92 height 13
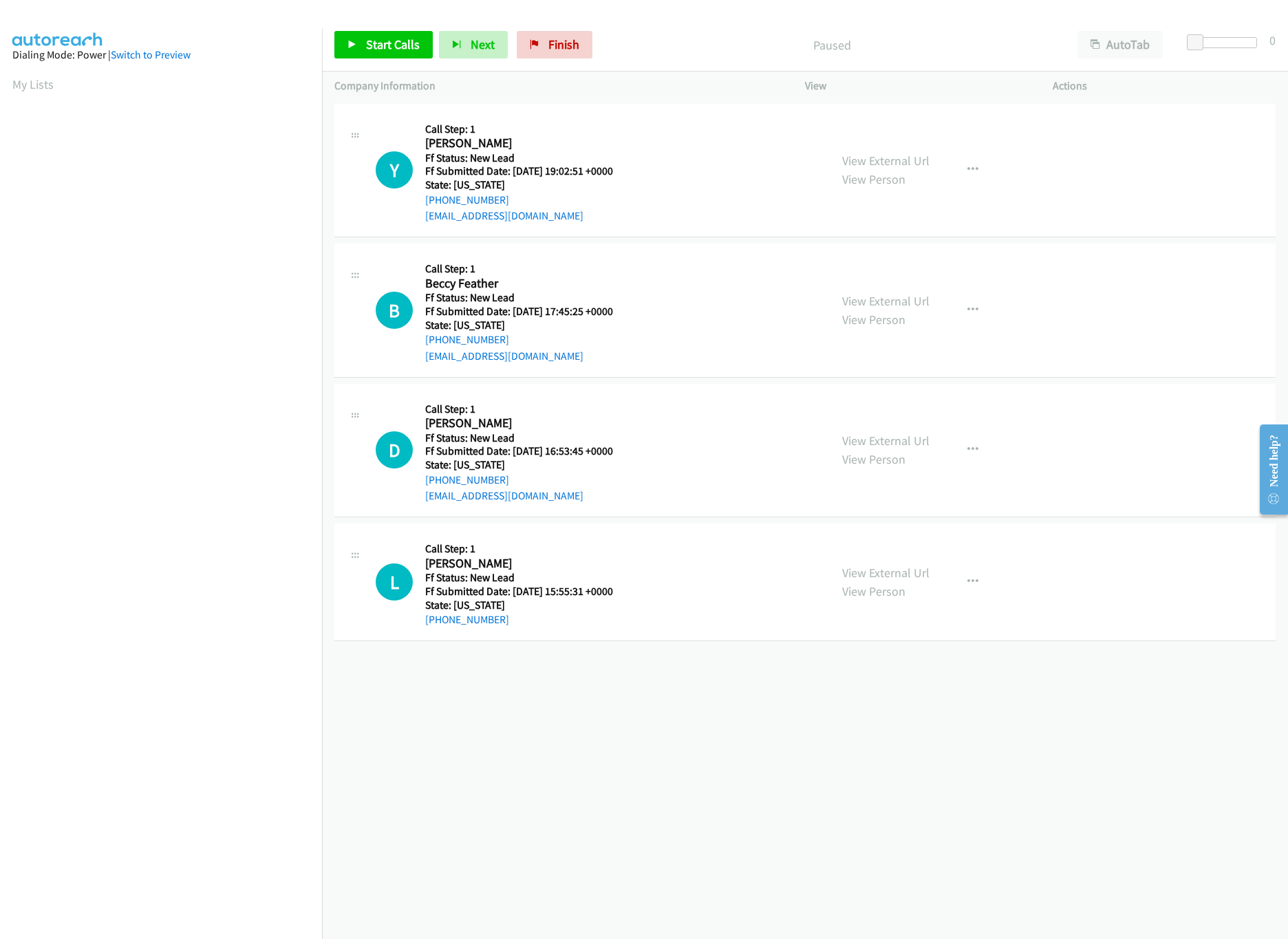
click at [877, 292] on div "View External Url View Person" at bounding box center [885, 310] width 88 height 37
click at [875, 296] on link "View External Url" at bounding box center [885, 301] width 88 height 16
click at [881, 301] on link "View External Url" at bounding box center [885, 301] width 88 height 16
click at [966, 300] on button "button" at bounding box center [972, 311] width 37 height 28
click at [844, 395] on link "Skip Call" at bounding box center [899, 400] width 183 height 28
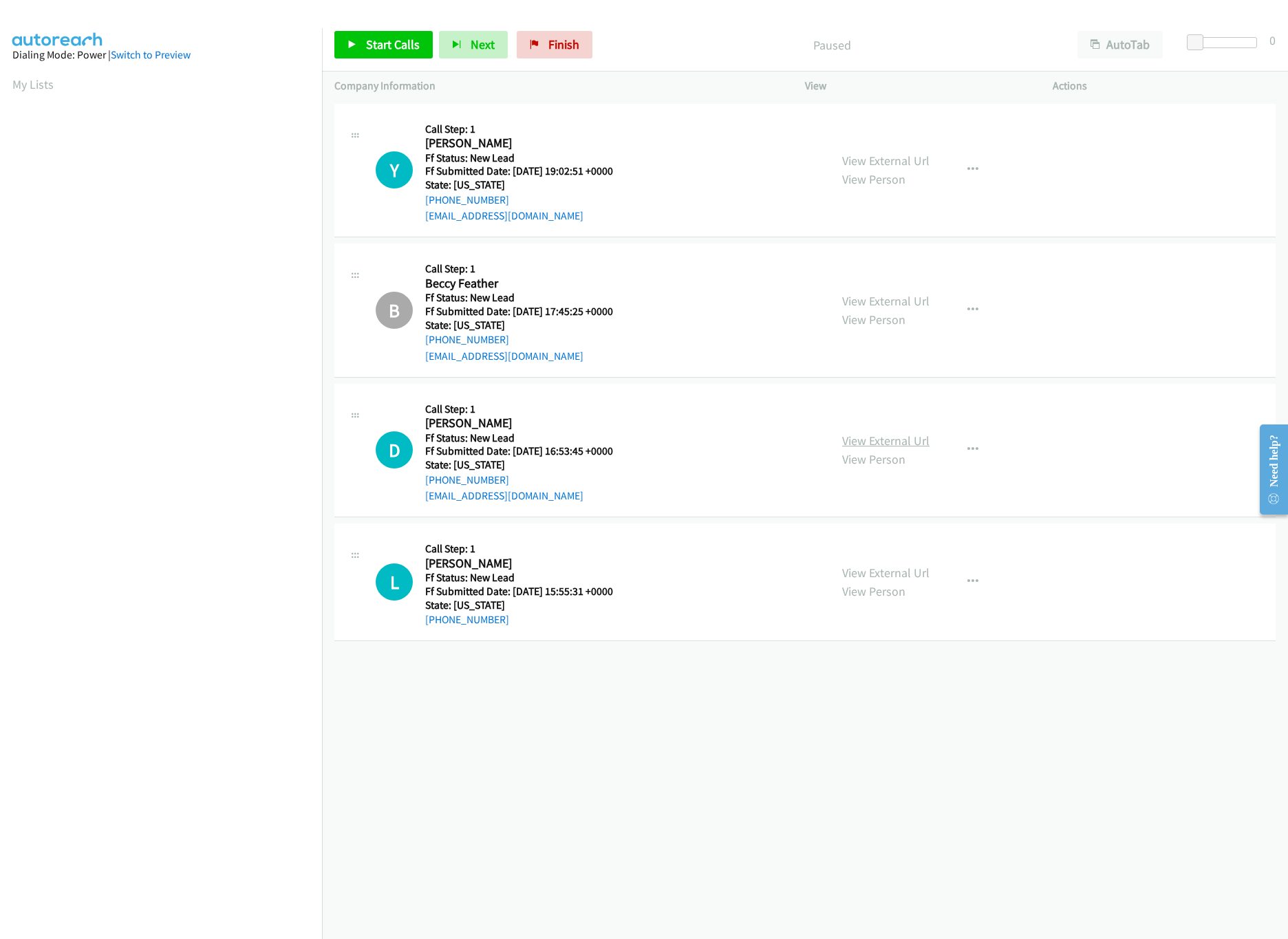
click at [859, 438] on link "View External Url" at bounding box center [885, 441] width 88 height 16
click at [969, 449] on icon "button" at bounding box center [972, 449] width 11 height 11
click at [858, 541] on link "Skip Call" at bounding box center [899, 541] width 183 height 28
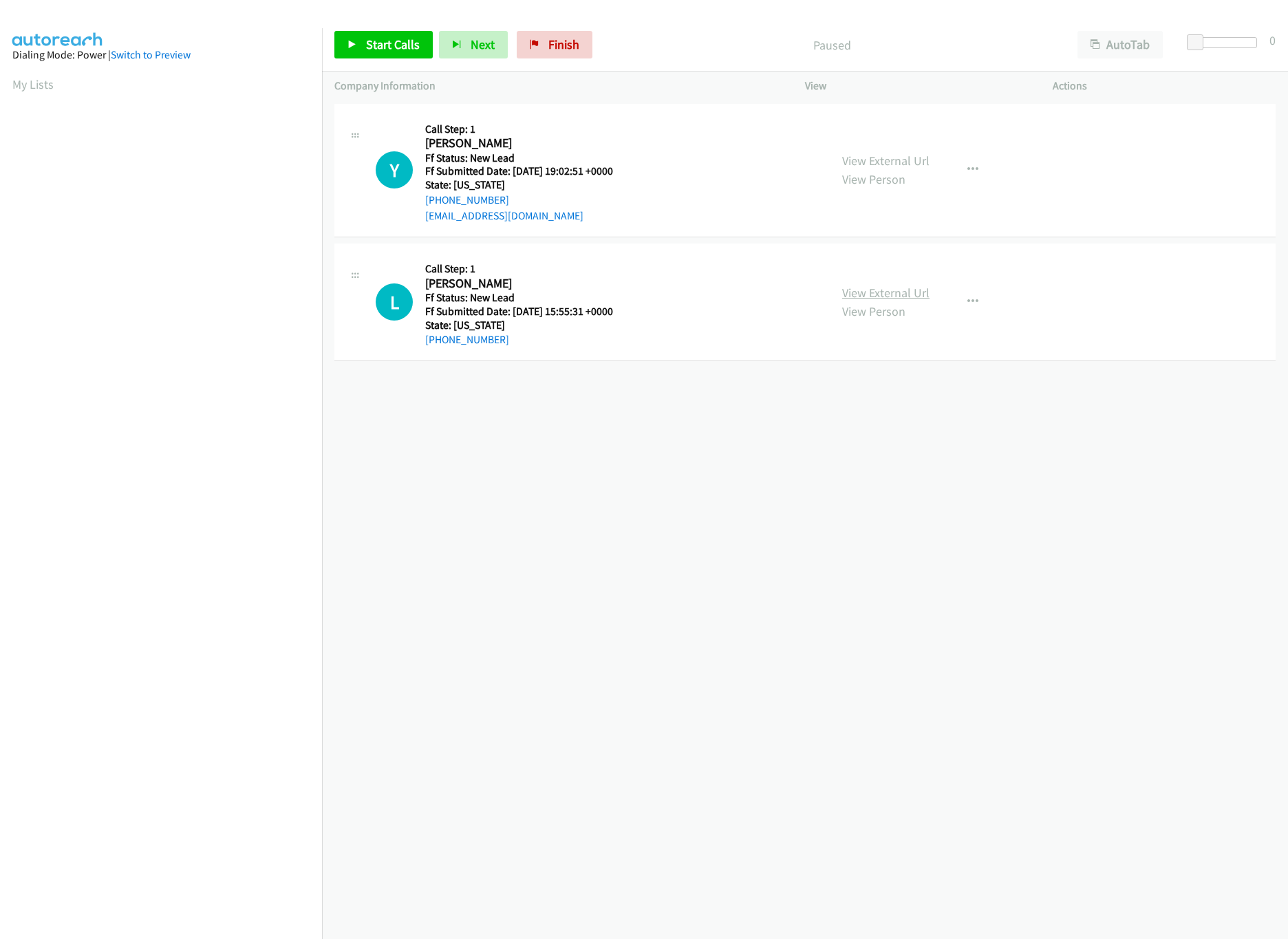
click at [907, 294] on link "View External Url" at bounding box center [885, 293] width 88 height 16
click at [392, 42] on span "Start Calls" at bounding box center [393, 45] width 54 height 16
click at [958, 290] on button "button" at bounding box center [972, 302] width 37 height 28
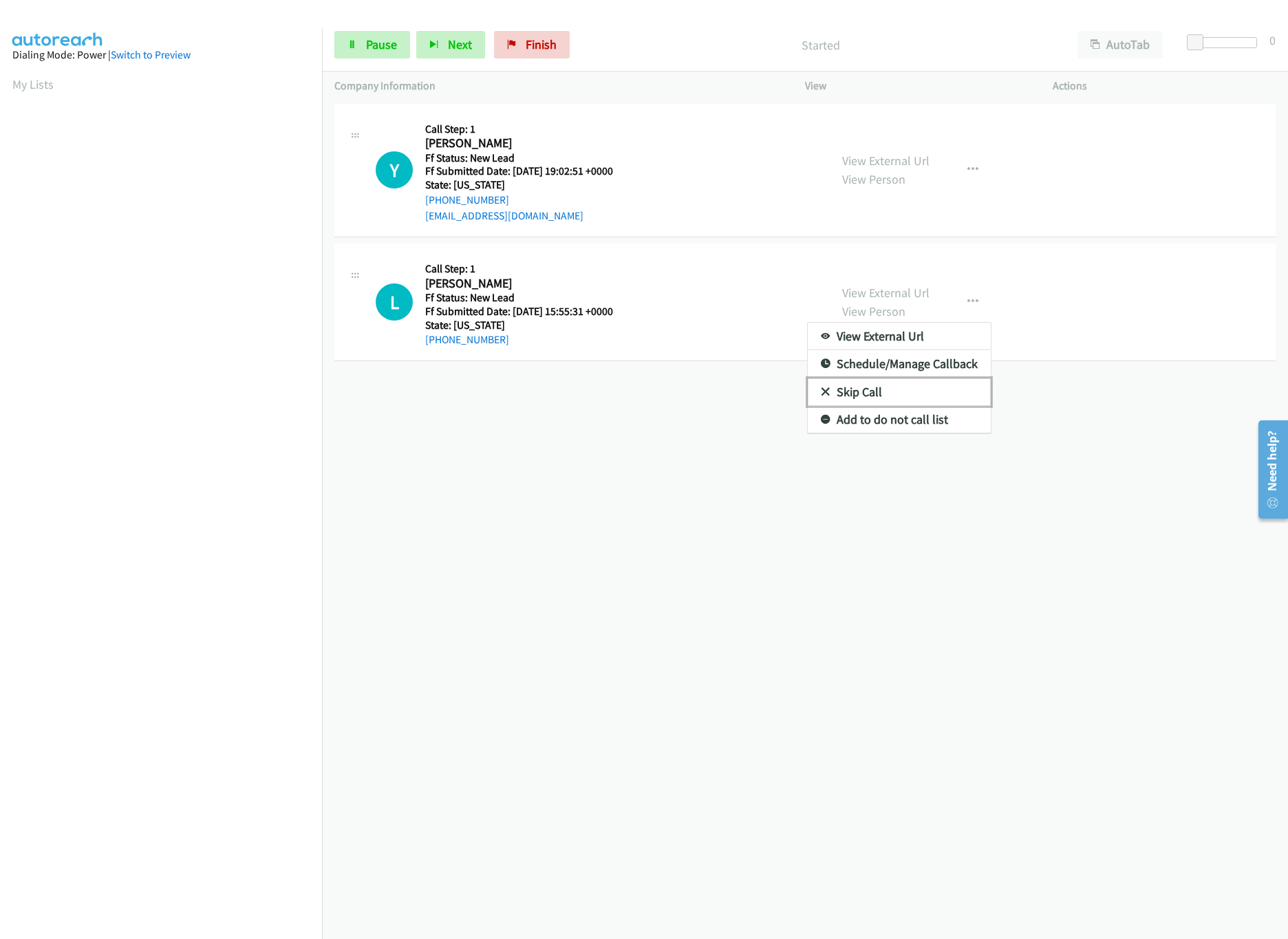
click at [859, 393] on link "Skip Call" at bounding box center [899, 393] width 183 height 28
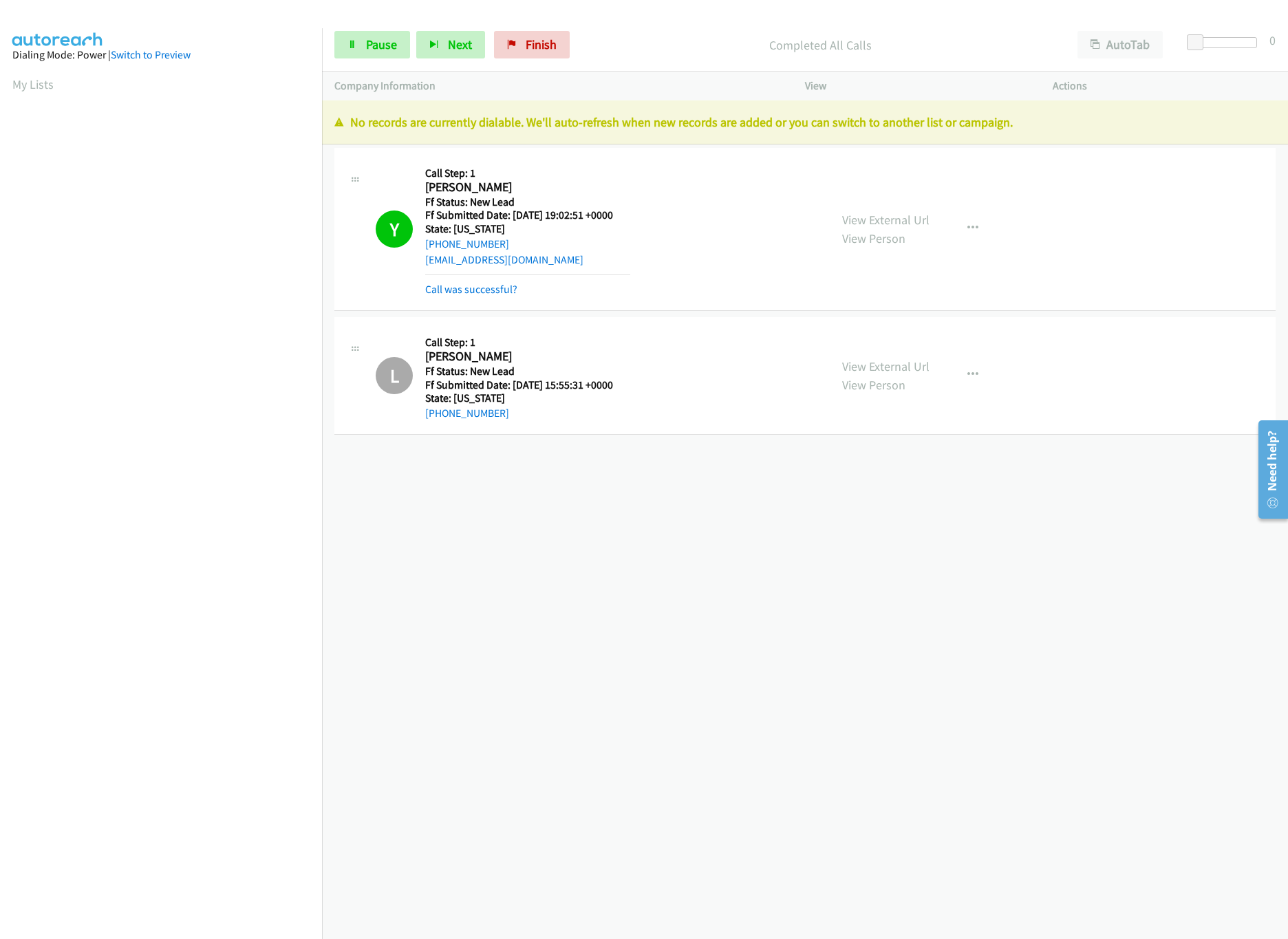
click at [826, 525] on div "+1 415-964-1034 Call failed - Please reload the list and try again The Callbar …" at bounding box center [804, 520] width 966 height 839
drag, startPoint x: 535, startPoint y: 50, endPoint x: 729, endPoint y: 62, distance: 194.4
click at [535, 50] on span "Finish" at bounding box center [541, 45] width 31 height 16
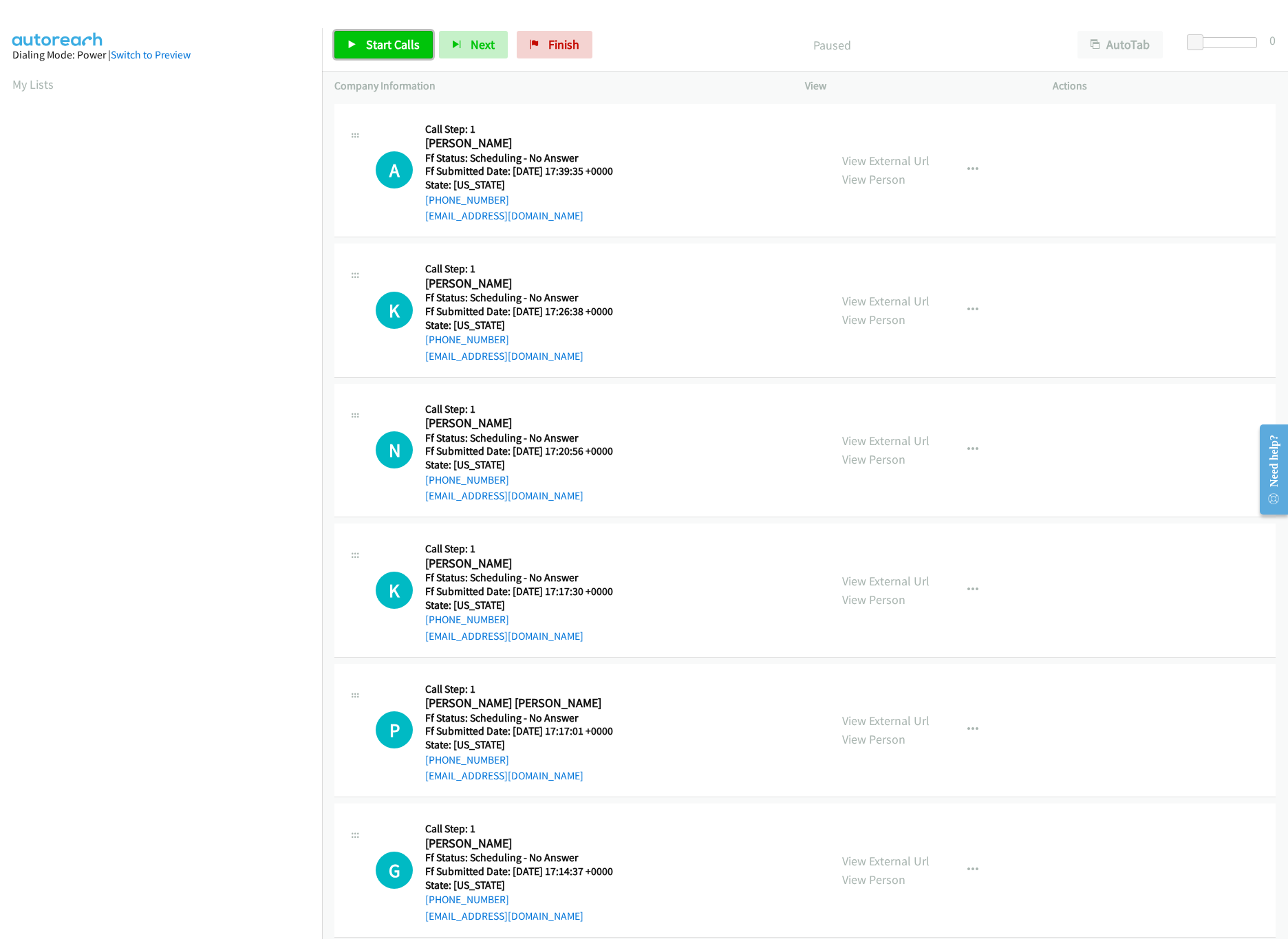
click at [403, 40] on span "Start Calls" at bounding box center [393, 45] width 54 height 16
click at [918, 155] on link "View External Url" at bounding box center [885, 161] width 88 height 16
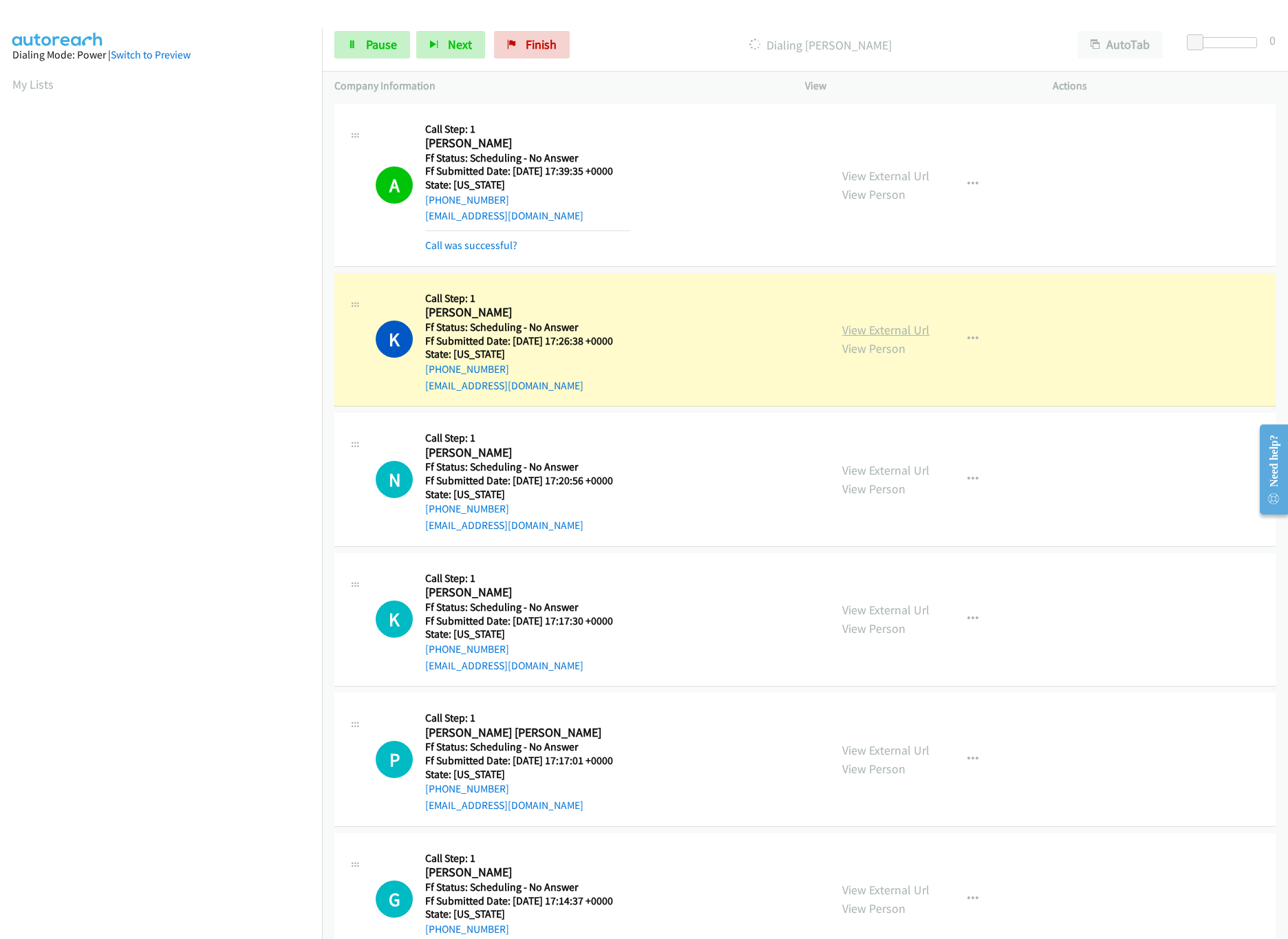
click at [904, 333] on link "View External Url" at bounding box center [885, 330] width 88 height 16
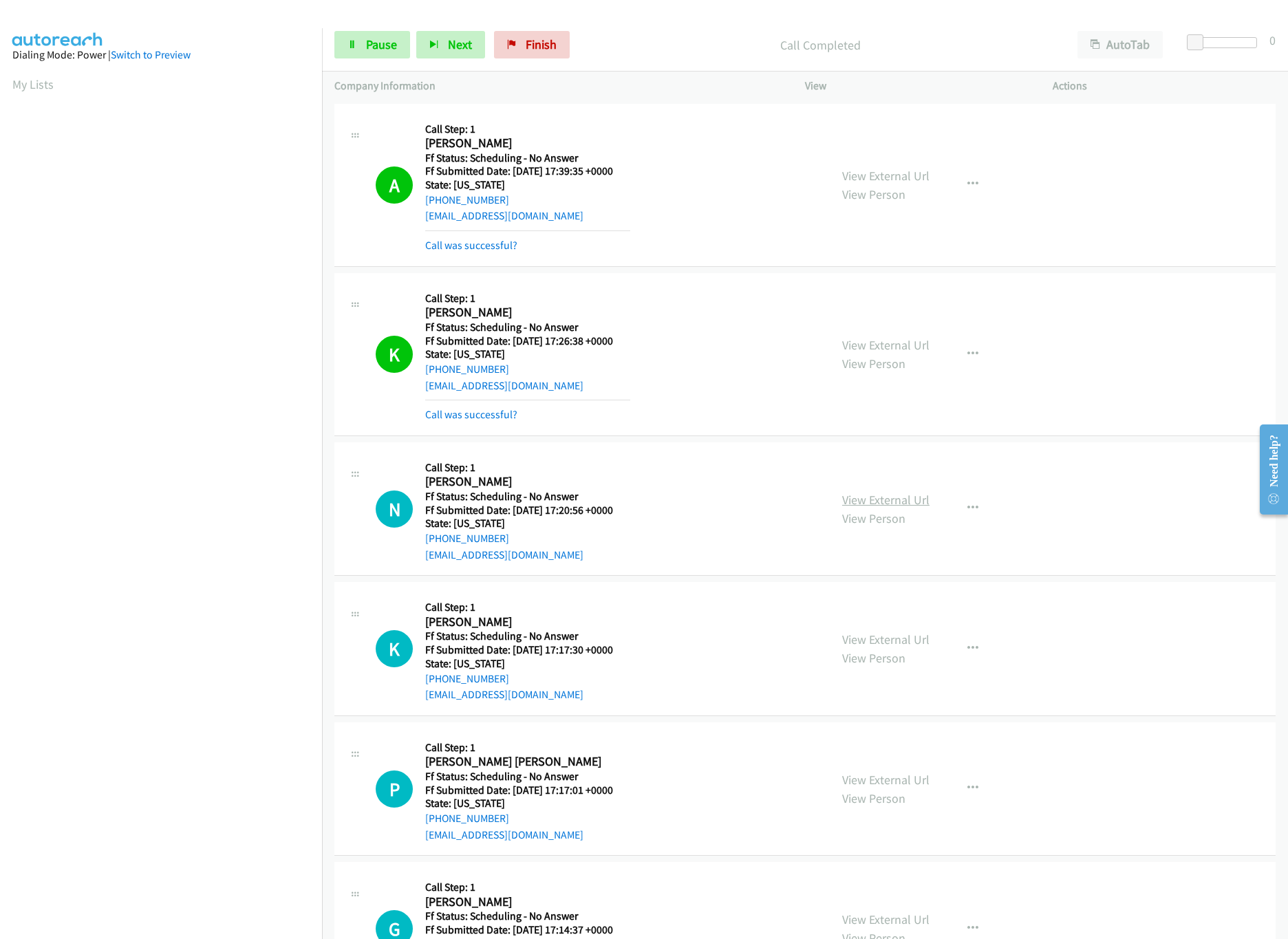
click at [896, 503] on link "View External Url" at bounding box center [885, 500] width 88 height 16
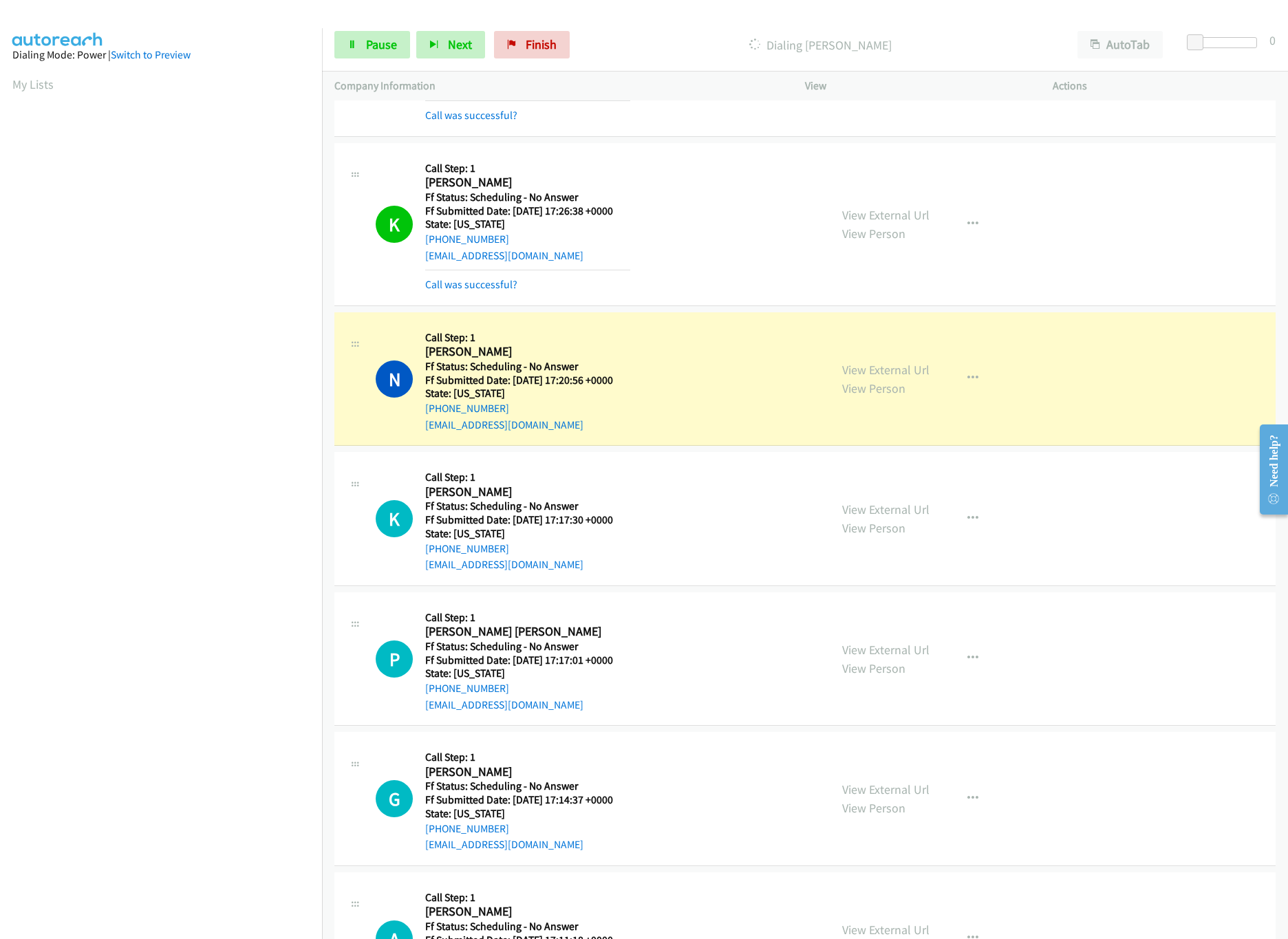
scroll to position [275, 0]
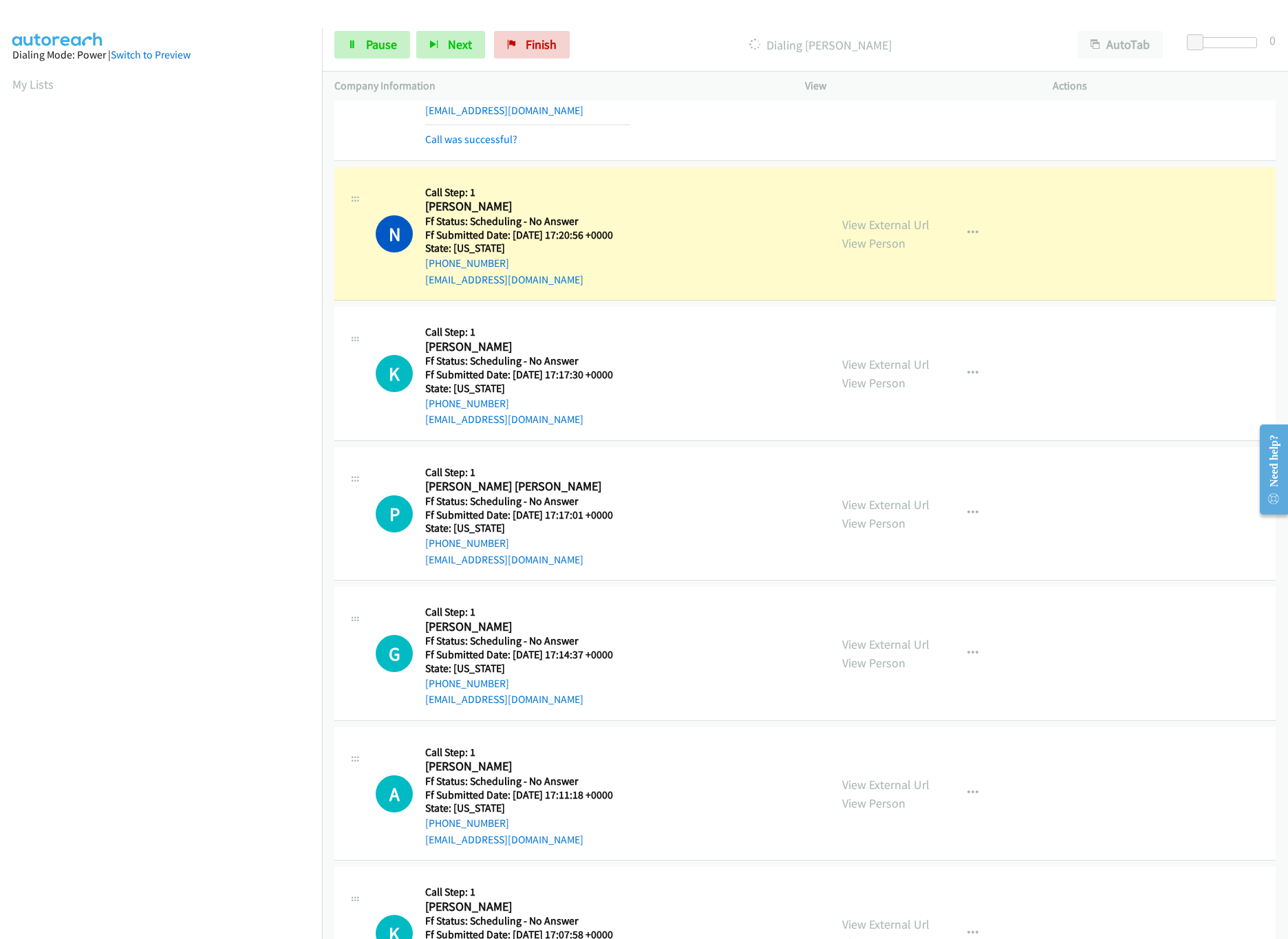
drag, startPoint x: 672, startPoint y: 54, endPoint x: 632, endPoint y: 31, distance: 46.1
click at [677, 52] on p "Dialing [PERSON_NAME]" at bounding box center [820, 45] width 465 height 18
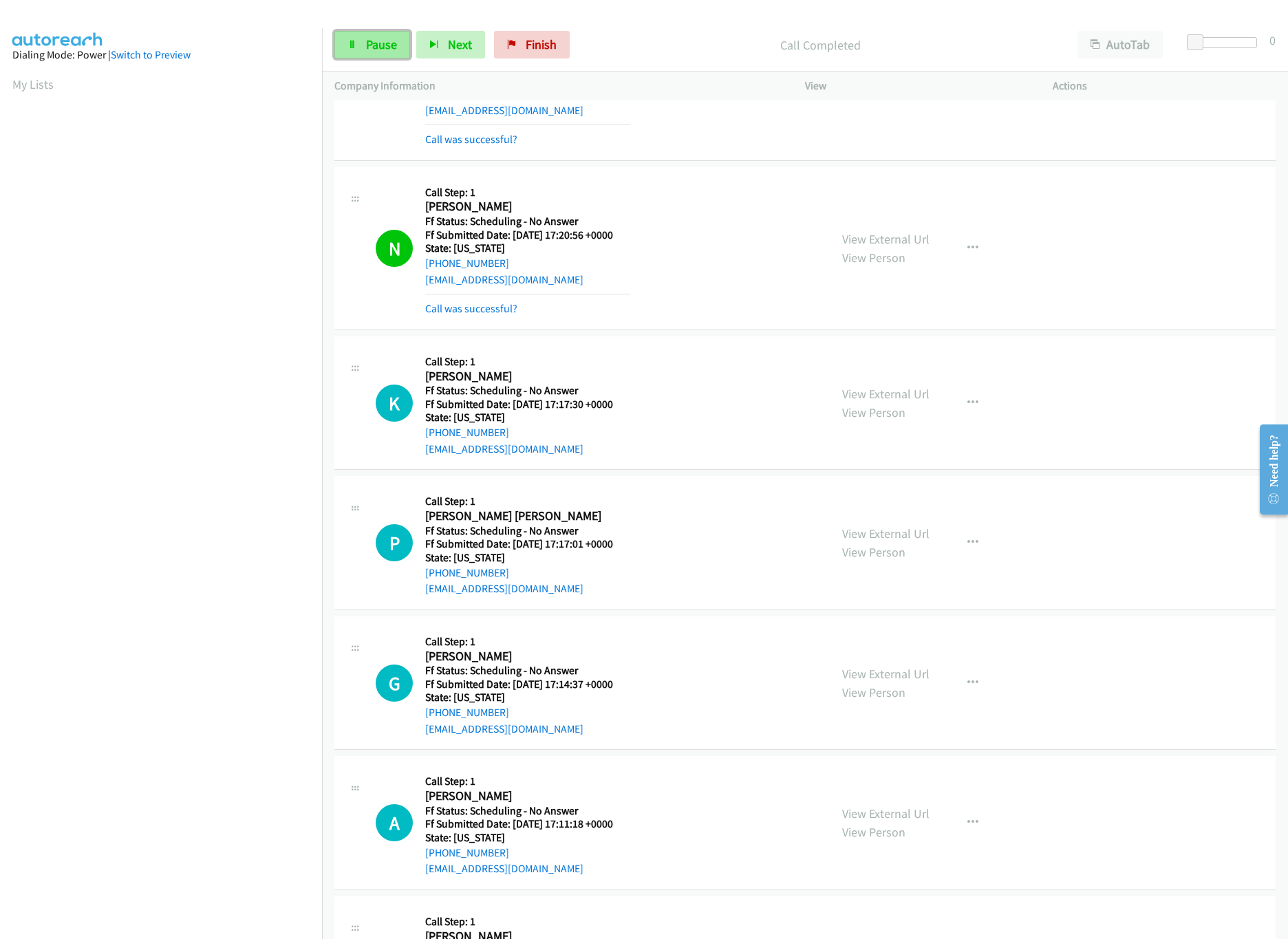
click at [365, 50] on link "Pause" at bounding box center [372, 45] width 76 height 28
click at [496, 66] on div "Start Calls Pause Next Finish Paused AutoTab AutoTab 0" at bounding box center [804, 45] width 966 height 53
click at [513, 56] on div "Start Calls Pause Next Finish" at bounding box center [466, 45] width 264 height 28
drag, startPoint x: 556, startPoint y: 40, endPoint x: 710, endPoint y: 74, distance: 157.7
click at [556, 40] on span "Finish" at bounding box center [564, 45] width 31 height 16
